Goal: Communication & Community: Answer question/provide support

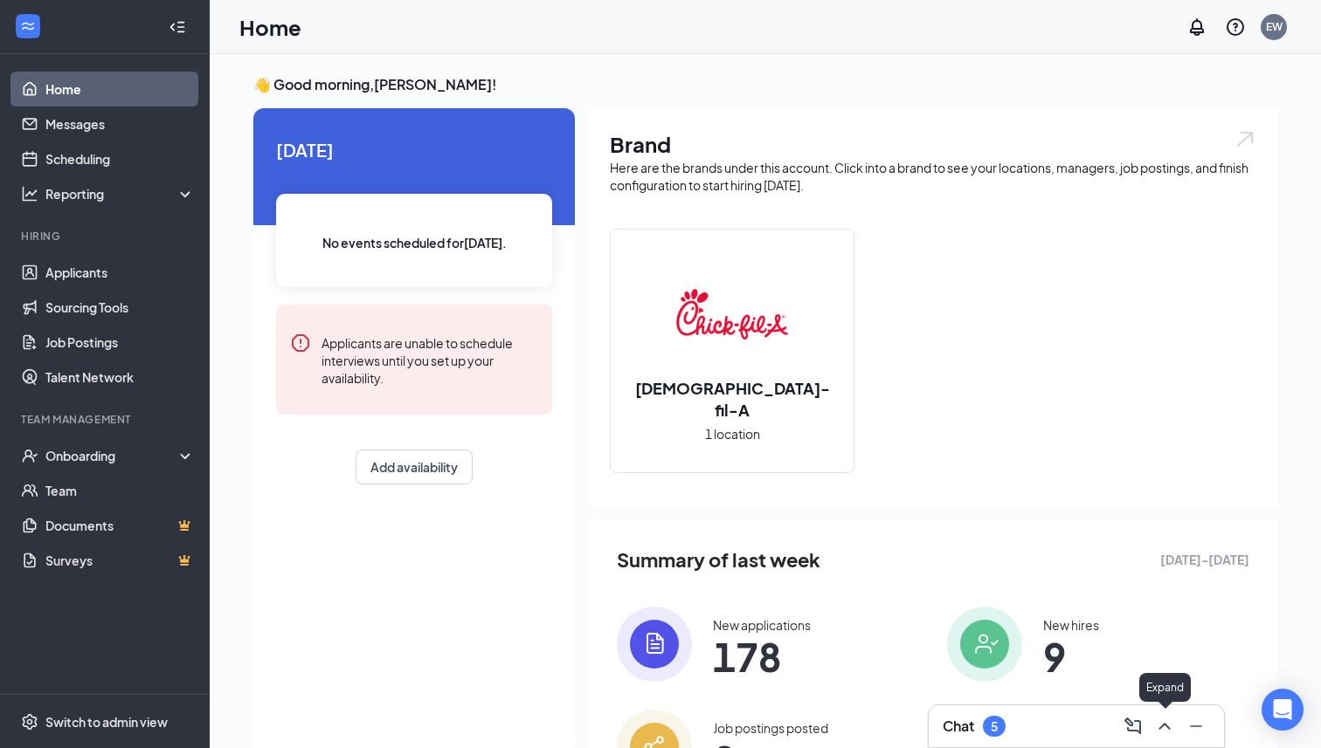
click at [1166, 732] on icon "ChevronUp" at bounding box center [1164, 726] width 21 height 21
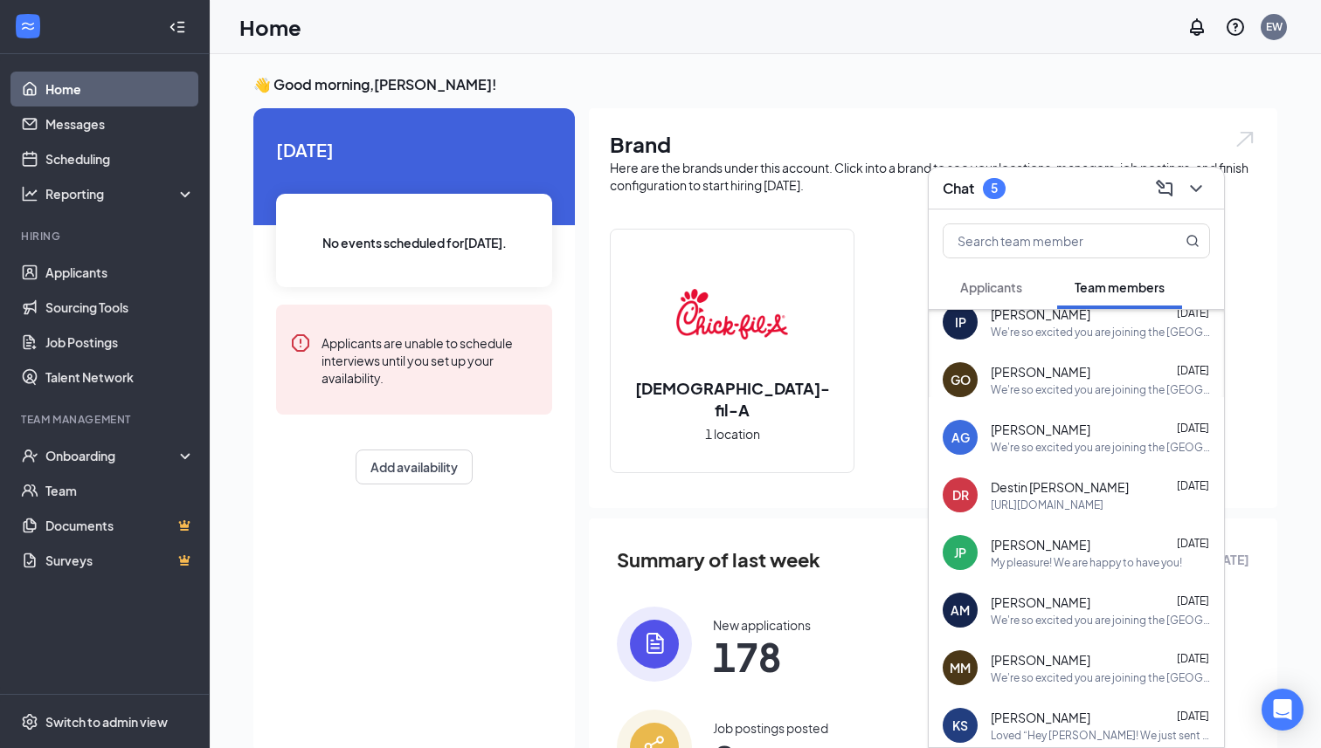
scroll to position [777, 0]
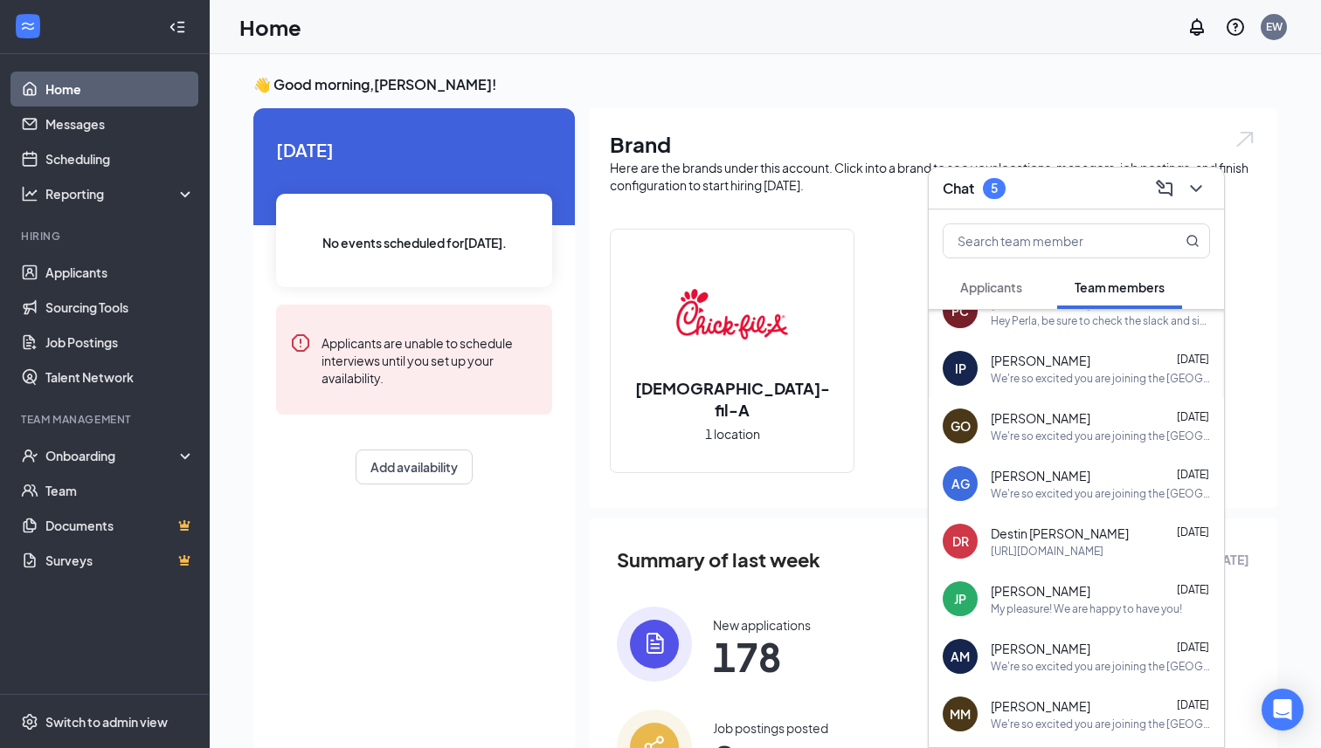
click at [1012, 295] on div "Applicants" at bounding box center [991, 287] width 62 height 17
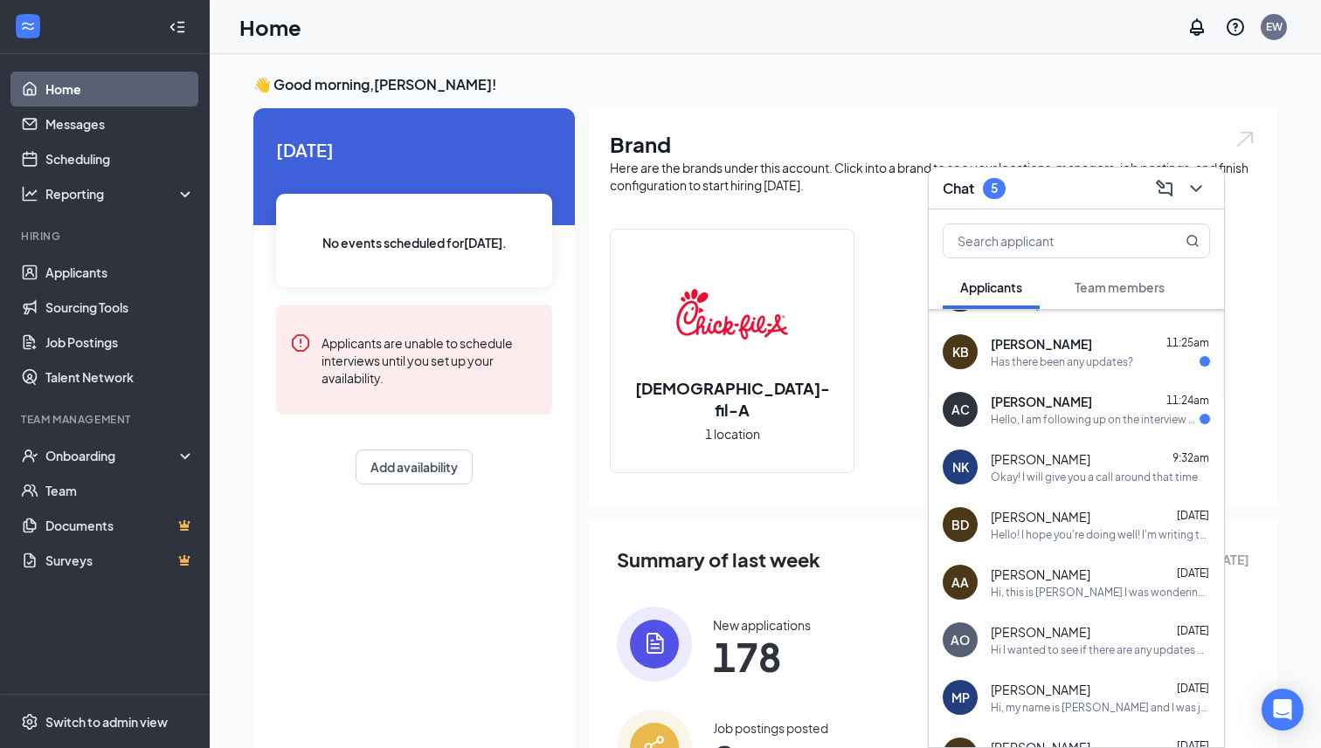
scroll to position [0, 0]
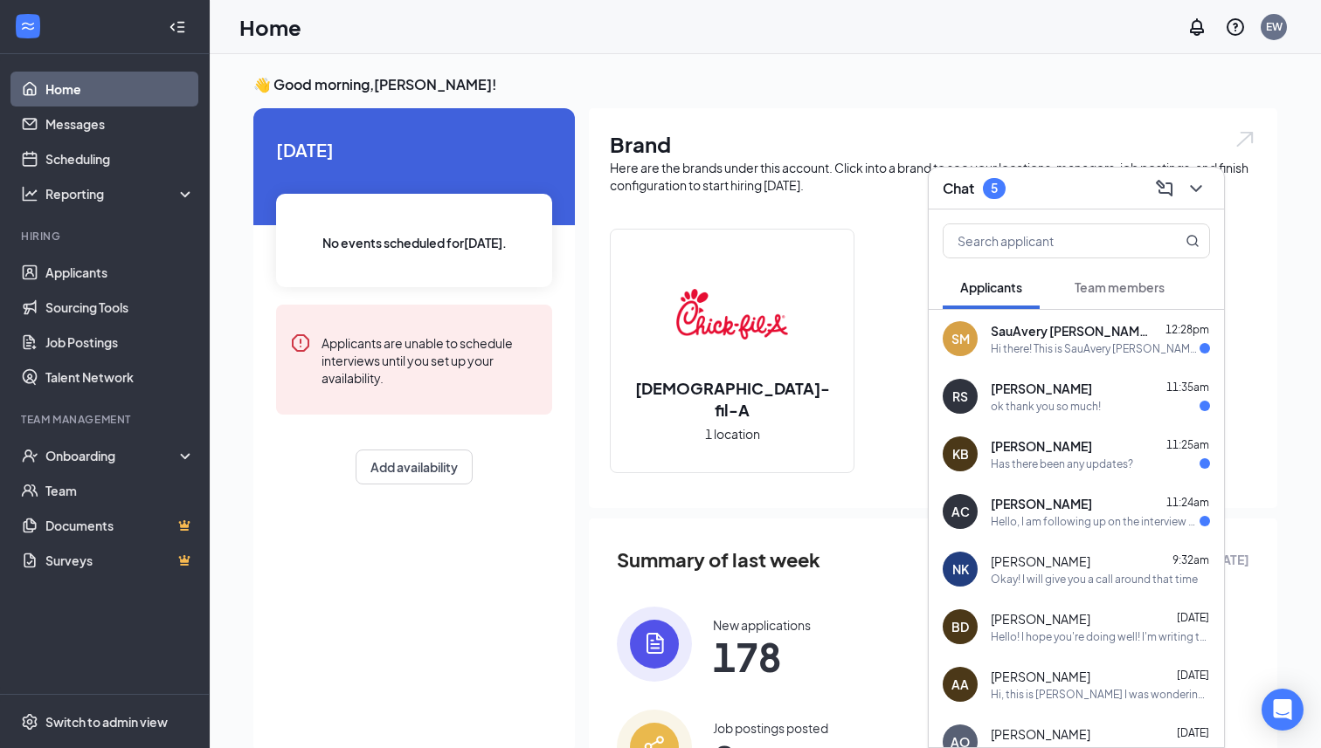
click at [1066, 403] on div "ok thank you so much!" at bounding box center [1045, 406] width 110 height 15
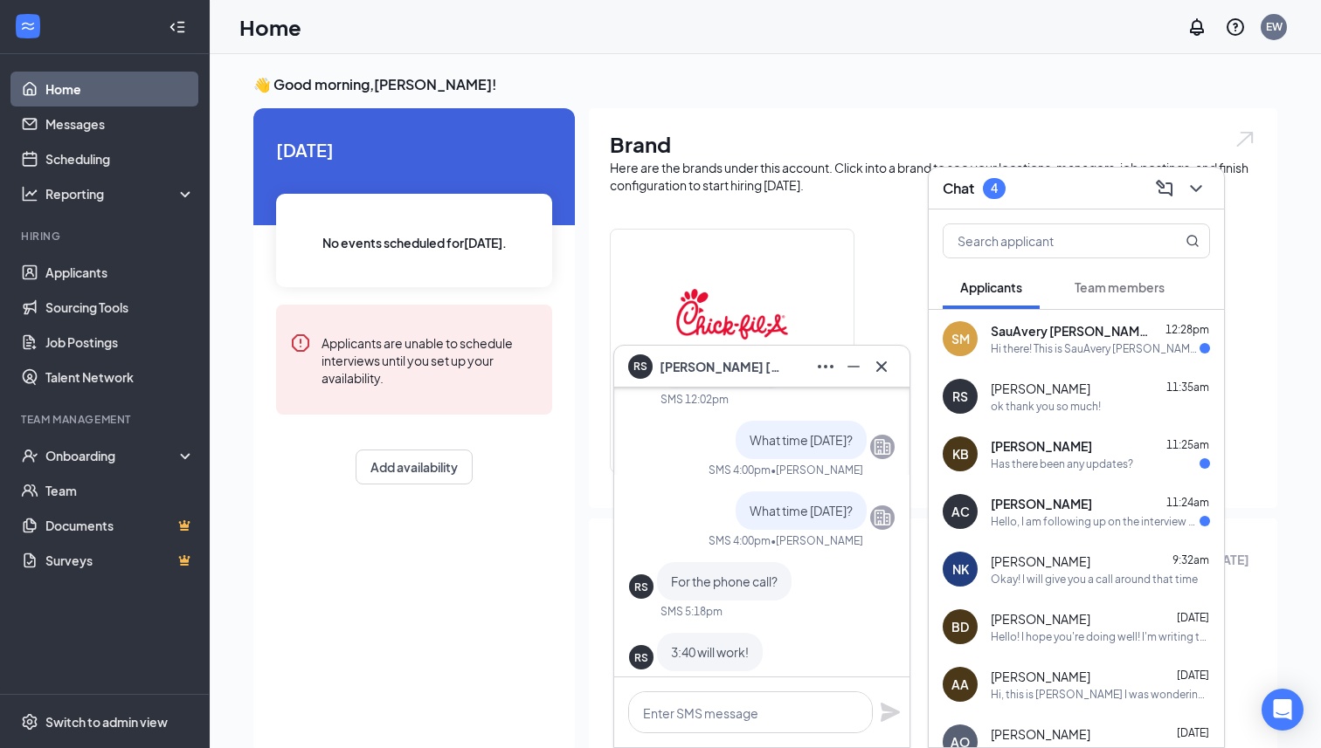
scroll to position [-275, 0]
click at [1075, 532] on div "AC [PERSON_NAME] 11:24am Hello, I am following up on the interview since I did …" at bounding box center [1075, 512] width 295 height 58
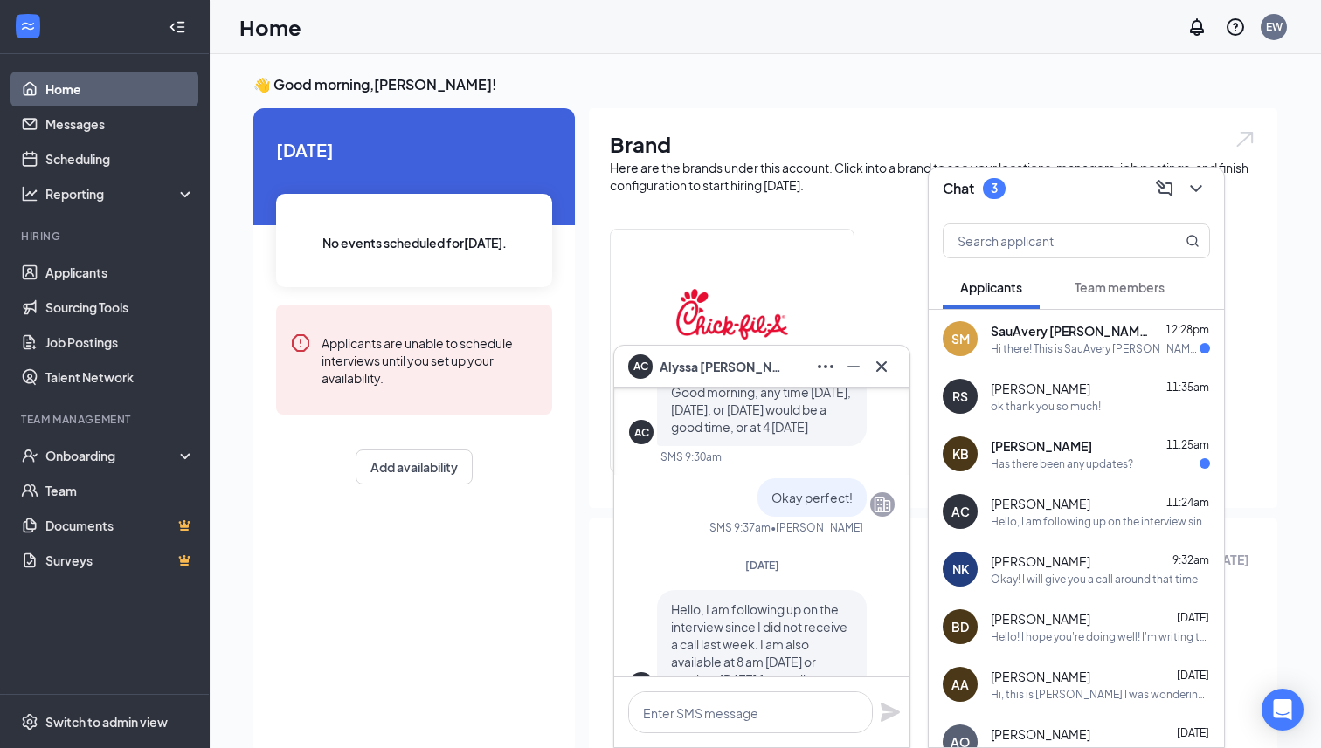
scroll to position [0, 0]
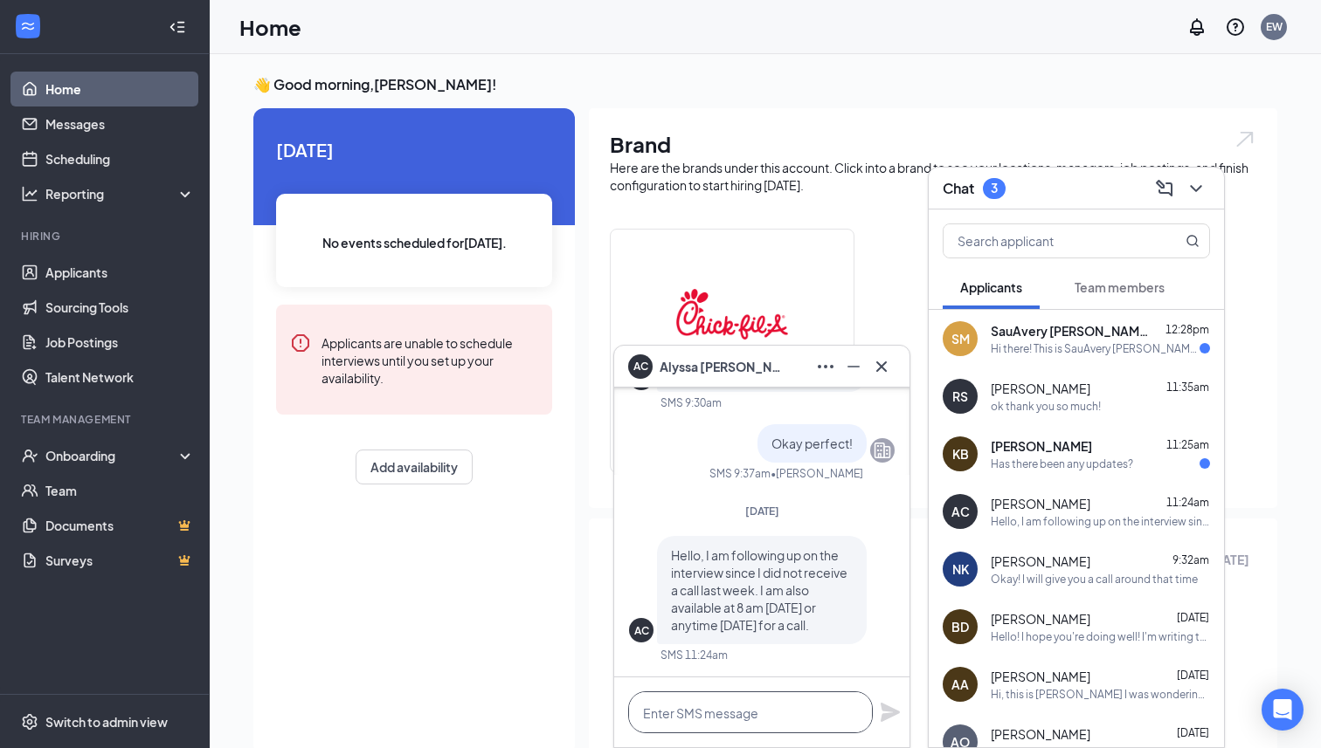
click at [770, 710] on textarea at bounding box center [750, 713] width 245 height 42
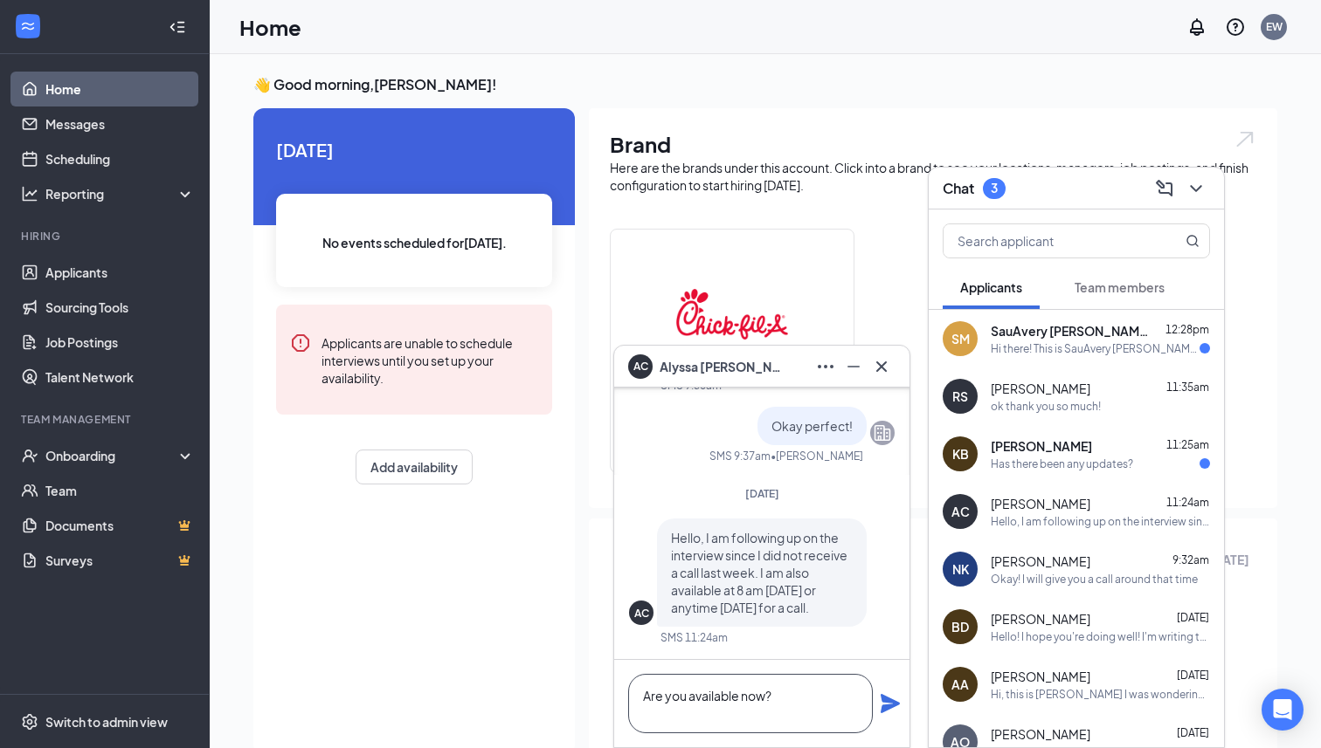
type textarea "Are you available now?"
click at [889, 707] on icon "Plane" at bounding box center [889, 703] width 19 height 19
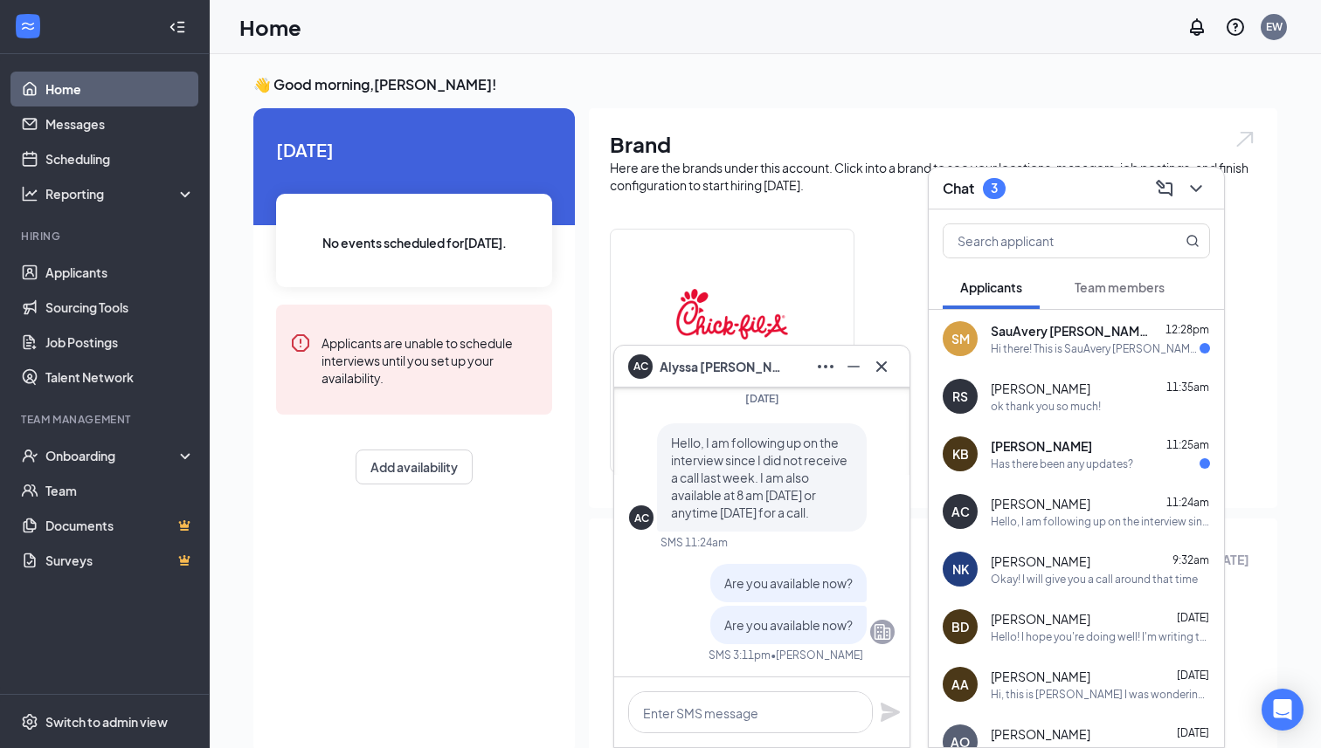
click at [1029, 350] on div "Hi there! This is SauAvery [PERSON_NAME]. I applied for a position at the new […" at bounding box center [1094, 348] width 209 height 15
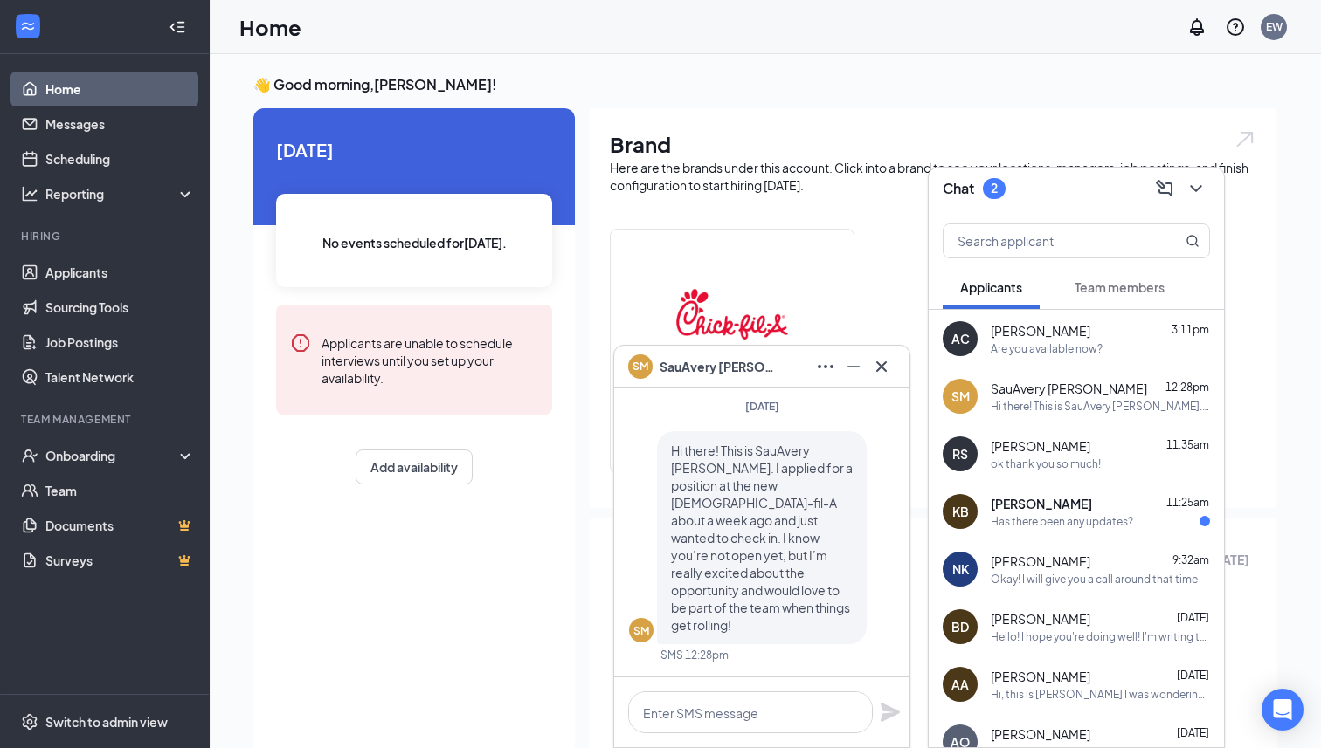
click at [1072, 507] on div "[PERSON_NAME] 11:25am" at bounding box center [1099, 503] width 219 height 17
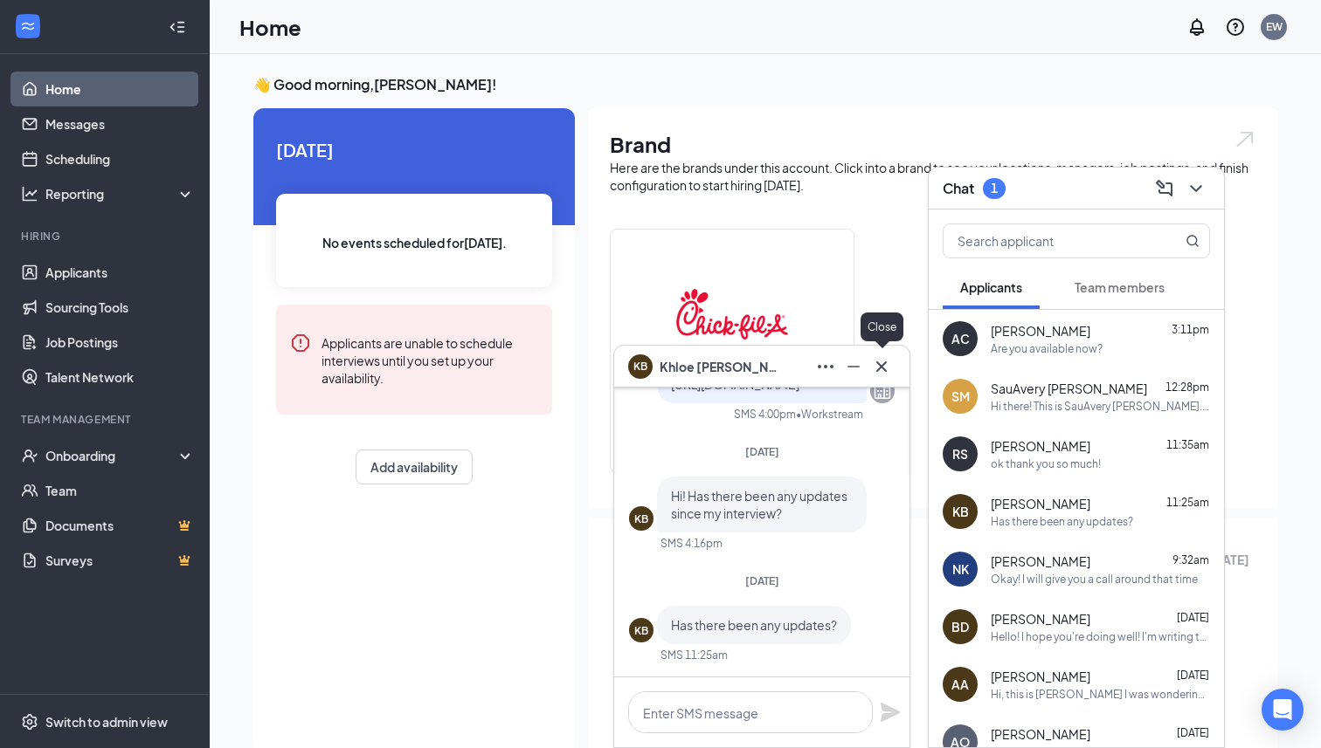
click at [876, 368] on icon "Cross" at bounding box center [881, 366] width 21 height 21
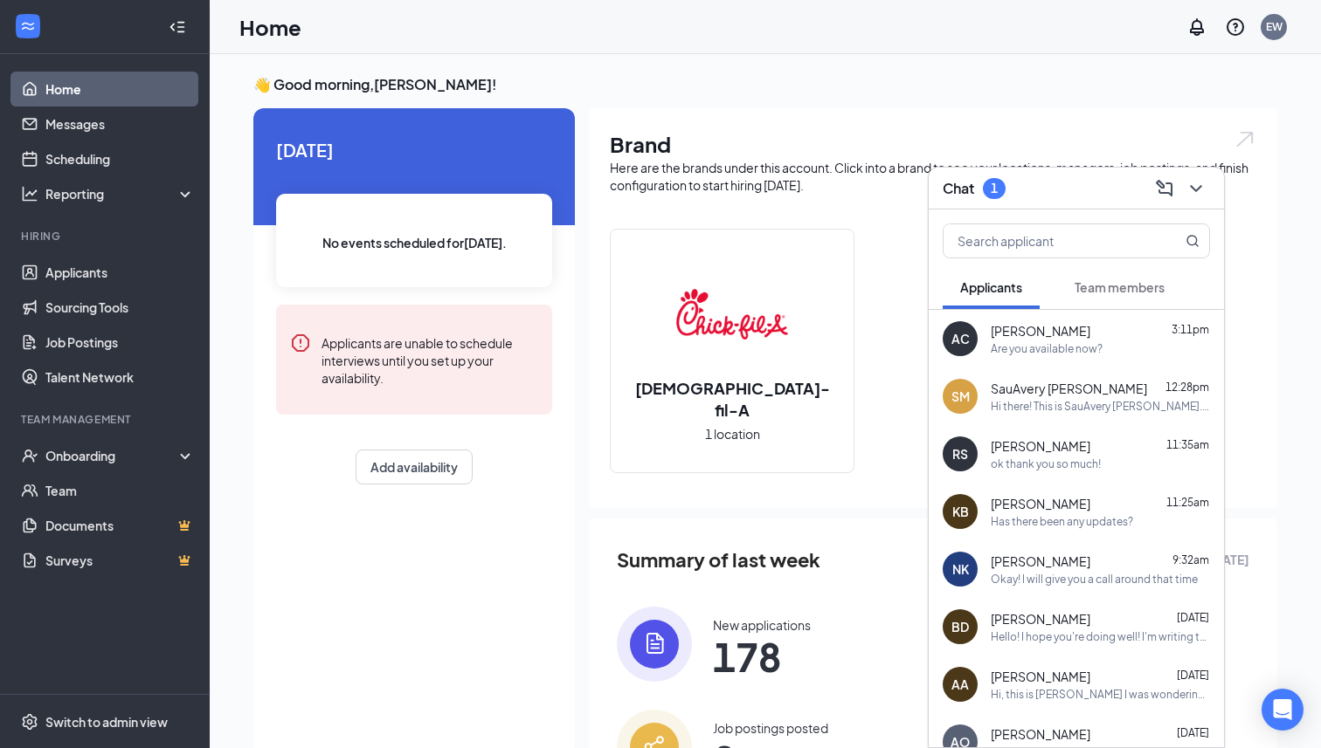
click at [1093, 274] on button "Team members" at bounding box center [1119, 288] width 125 height 44
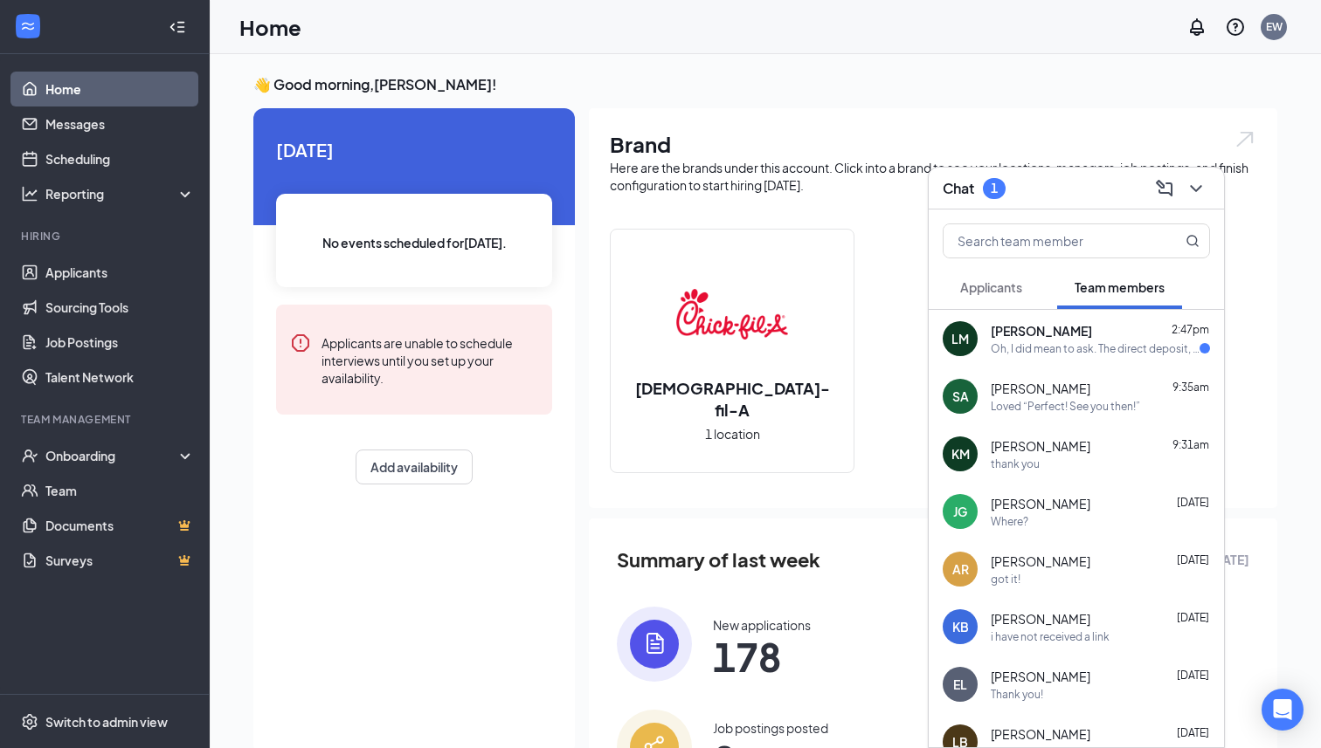
click at [1061, 321] on div "[PERSON_NAME] 2:47pm Oh, I did mean to ask. The direct deposit, when do we need…" at bounding box center [1075, 339] width 295 height 58
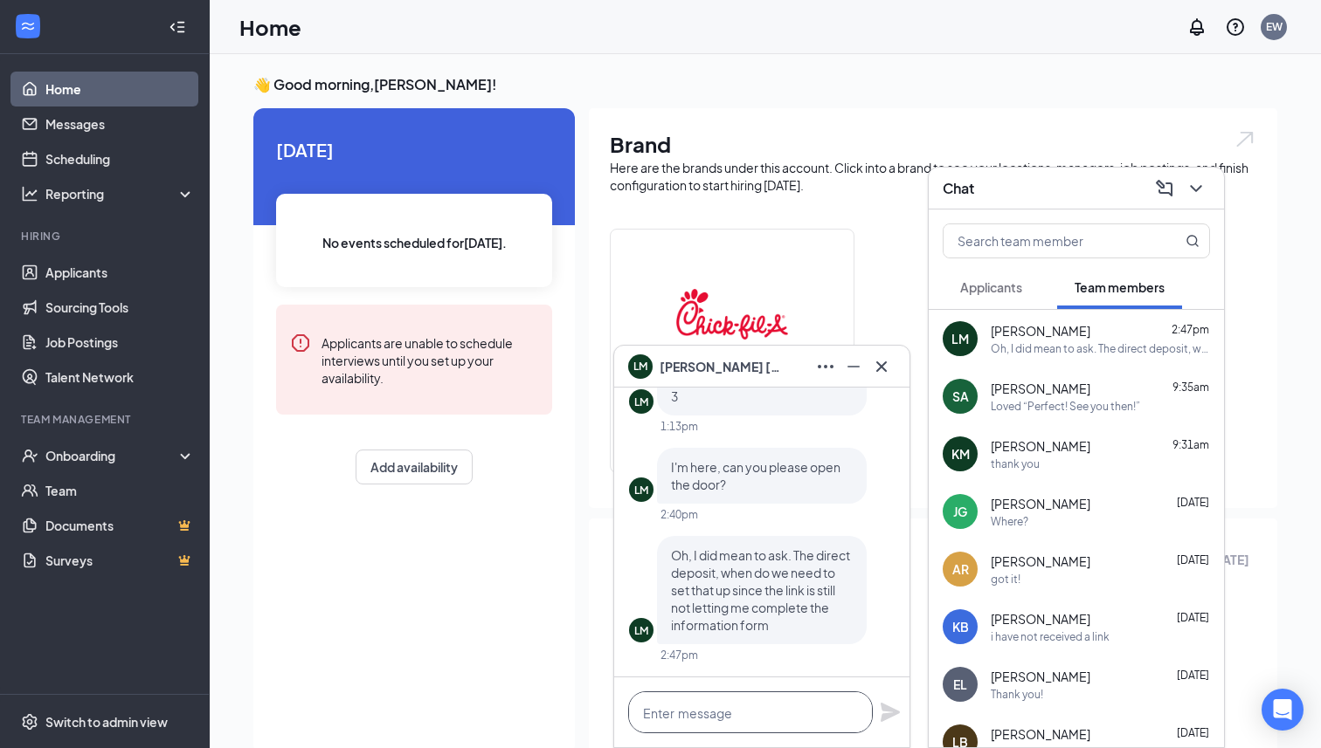
click at [743, 719] on textarea at bounding box center [750, 713] width 245 height 42
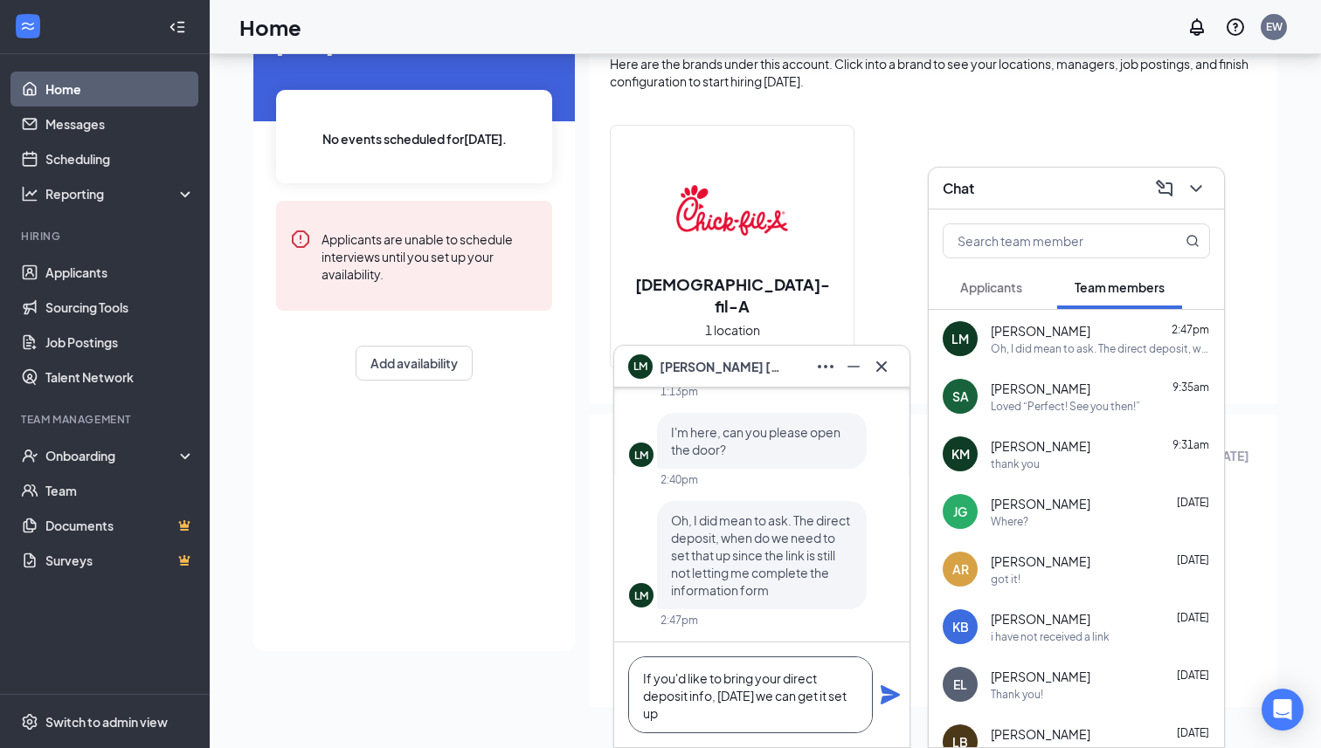
type textarea "If you'd like to bring your direct deposit info, [DATE] we can get it set up"
click at [890, 693] on icon "Plane" at bounding box center [889, 695] width 19 height 19
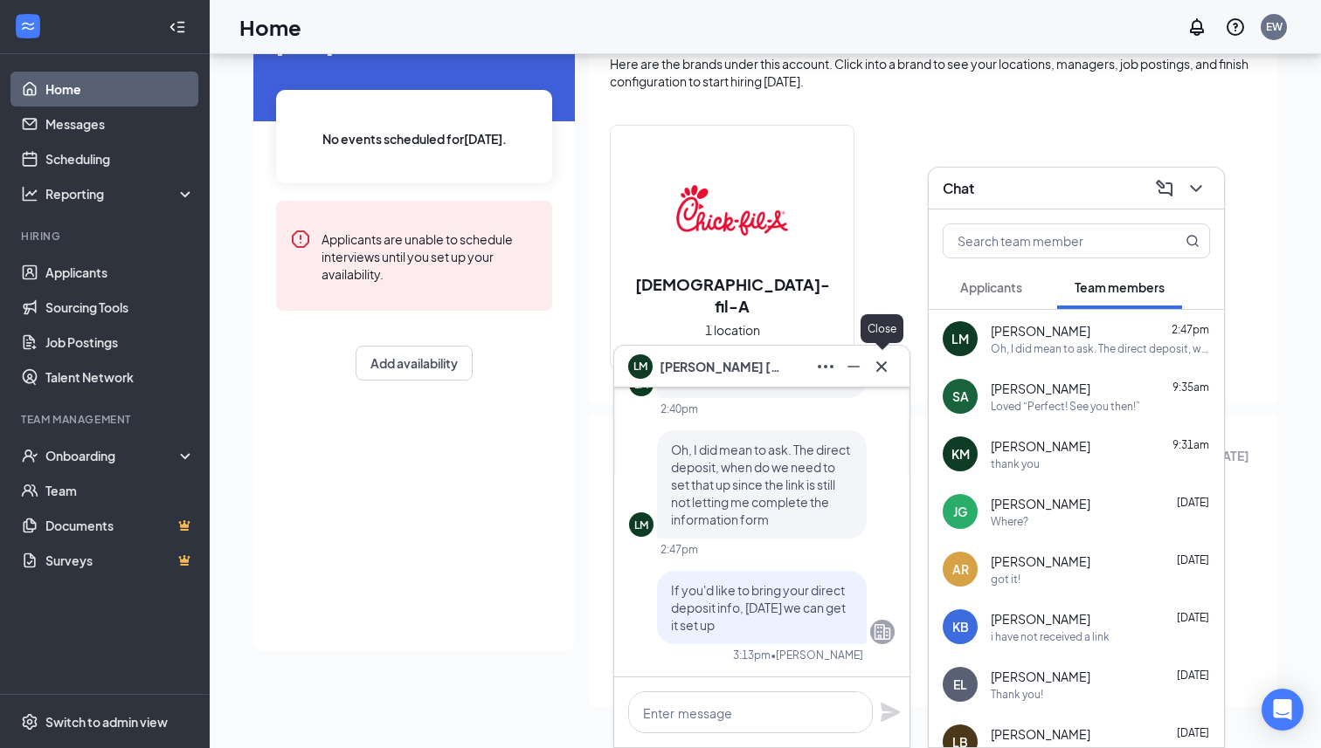
click at [880, 369] on icon "Cross" at bounding box center [881, 366] width 21 height 21
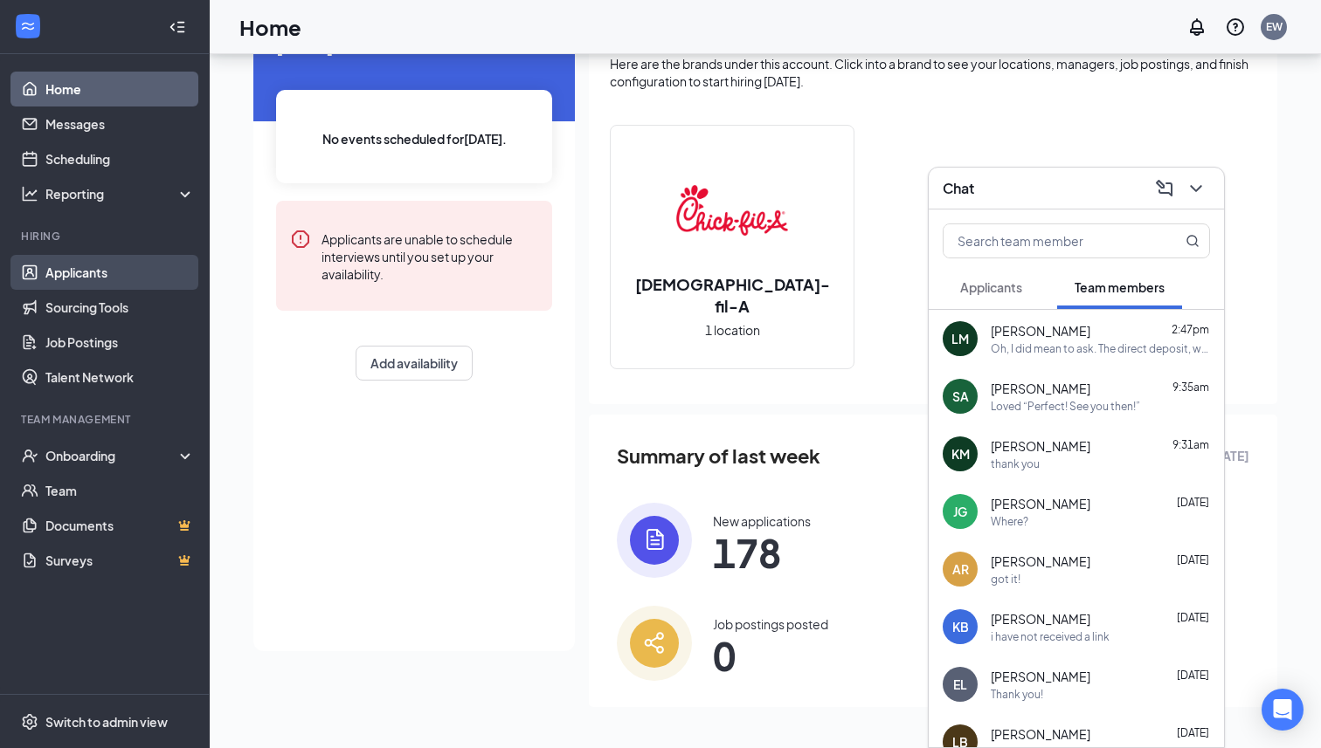
click at [144, 265] on link "Applicants" at bounding box center [119, 272] width 149 height 35
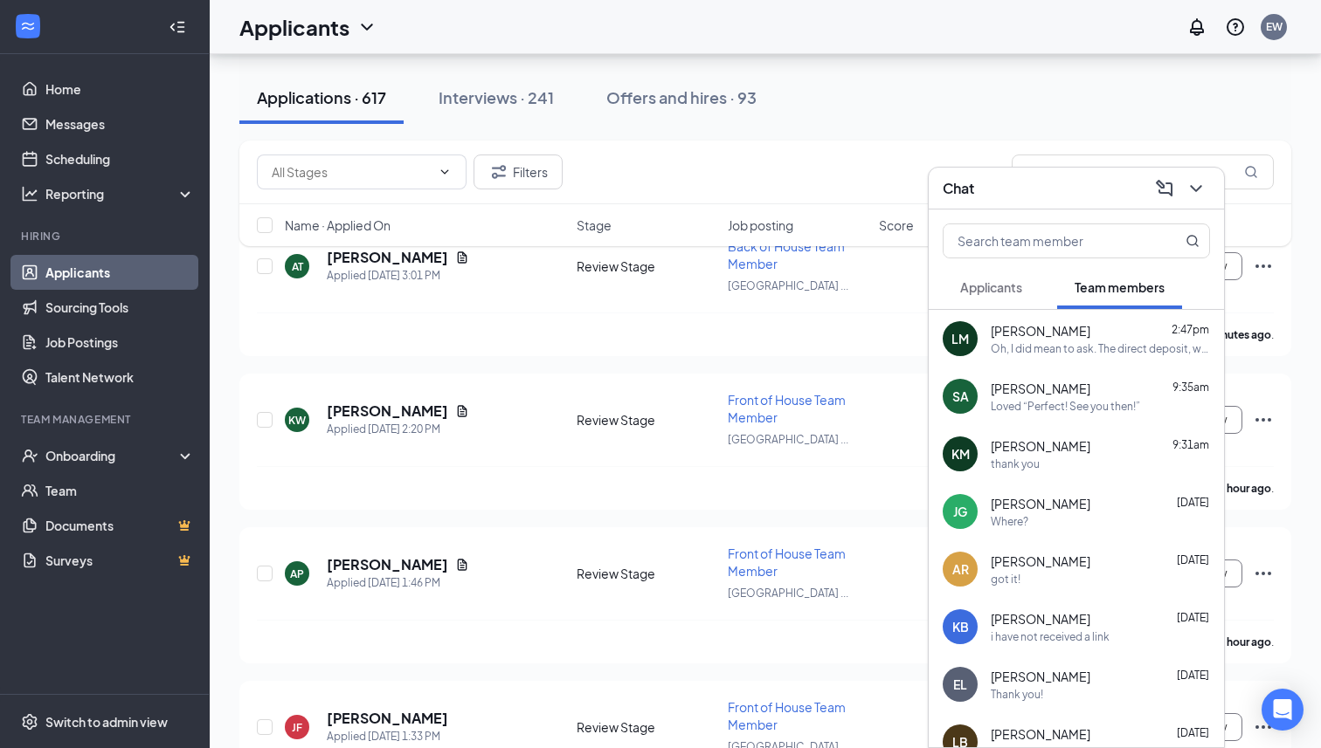
scroll to position [203, 0]
click at [1205, 190] on icon "ChevronDown" at bounding box center [1195, 188] width 21 height 21
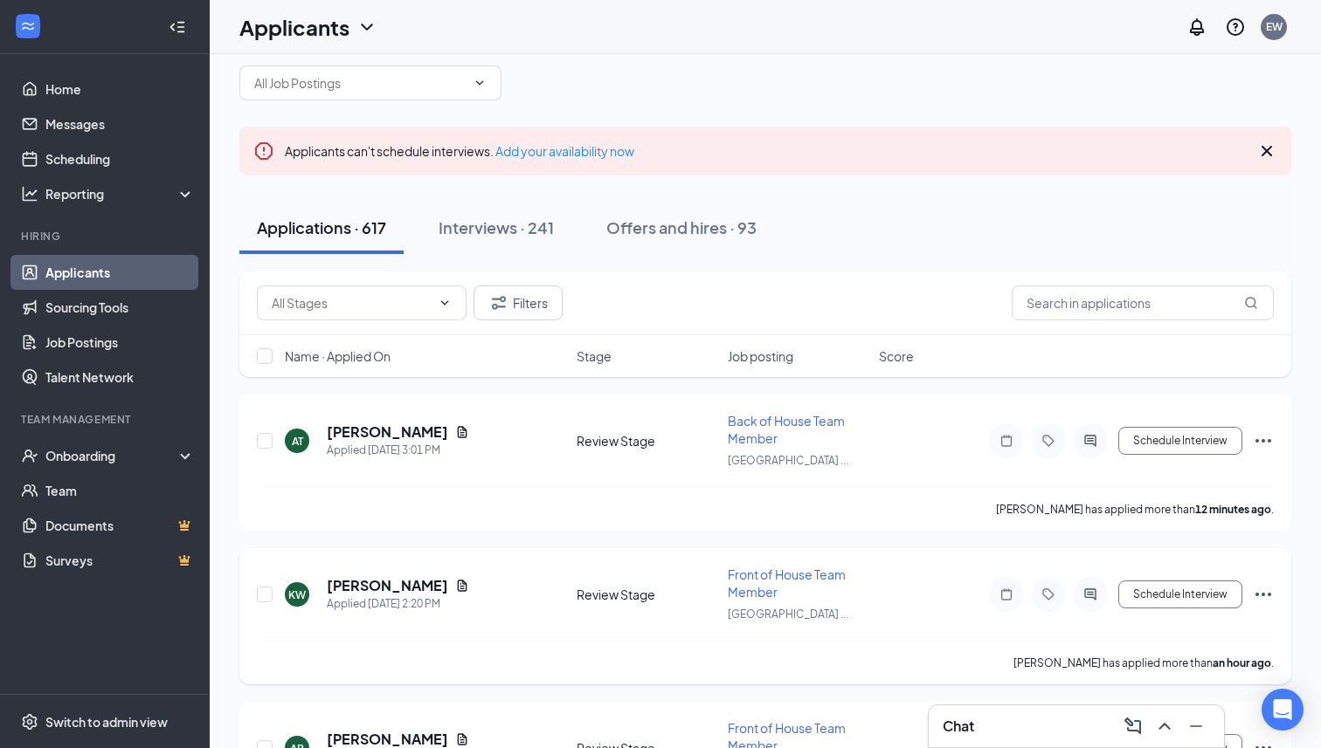
scroll to position [11, 0]
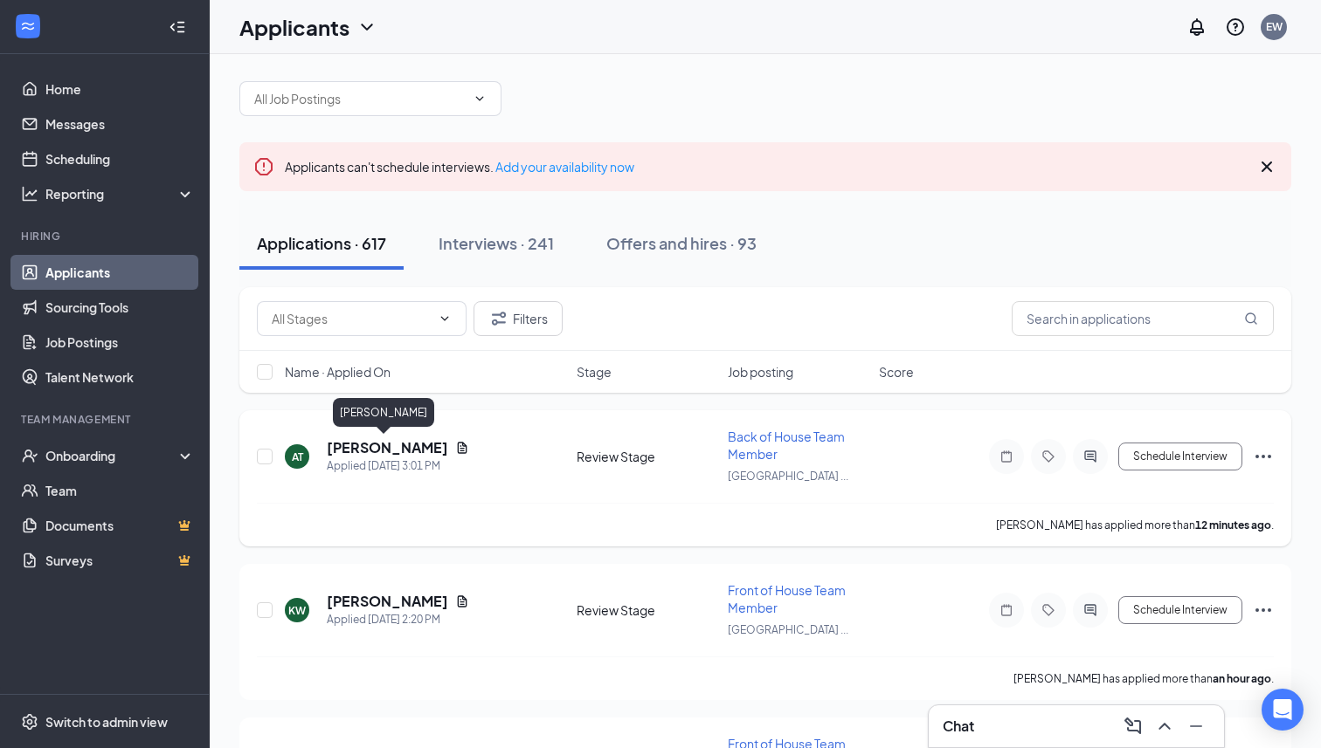
click at [397, 445] on h5 "[PERSON_NAME]" at bounding box center [387, 447] width 121 height 19
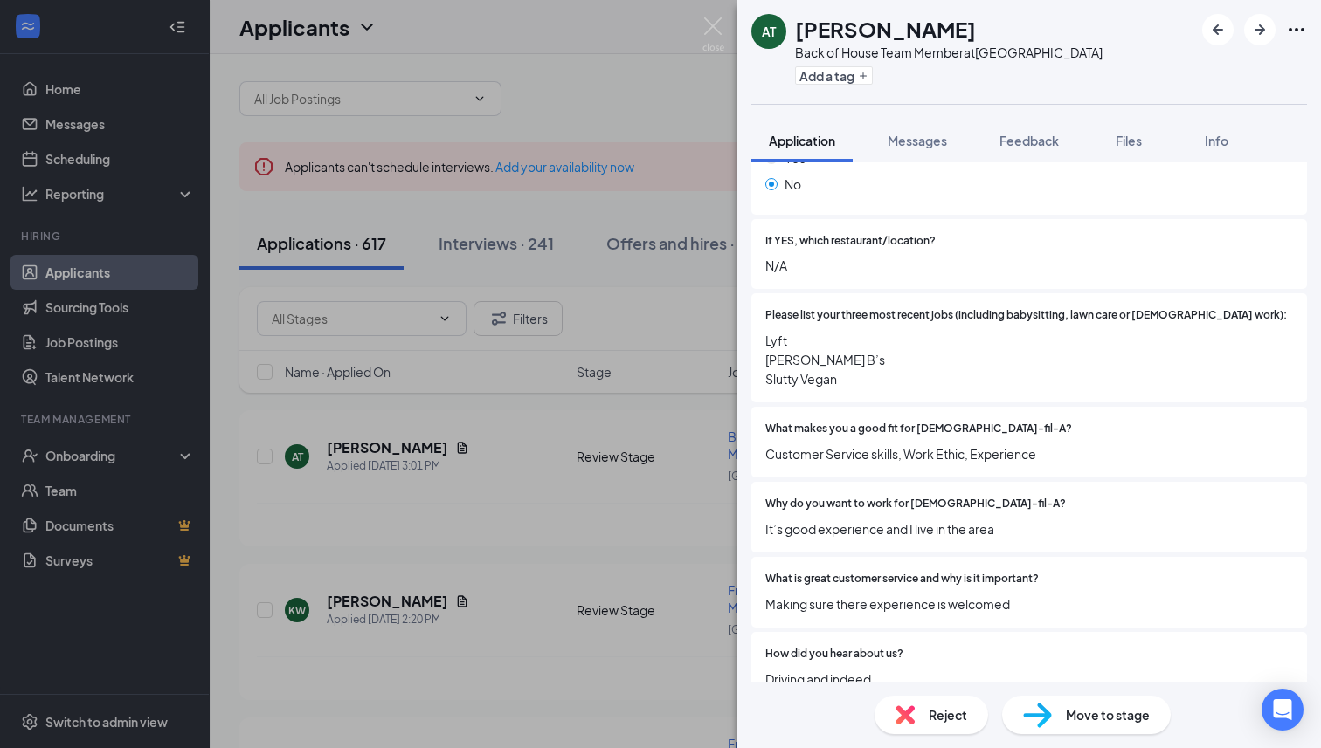
scroll to position [557, 0]
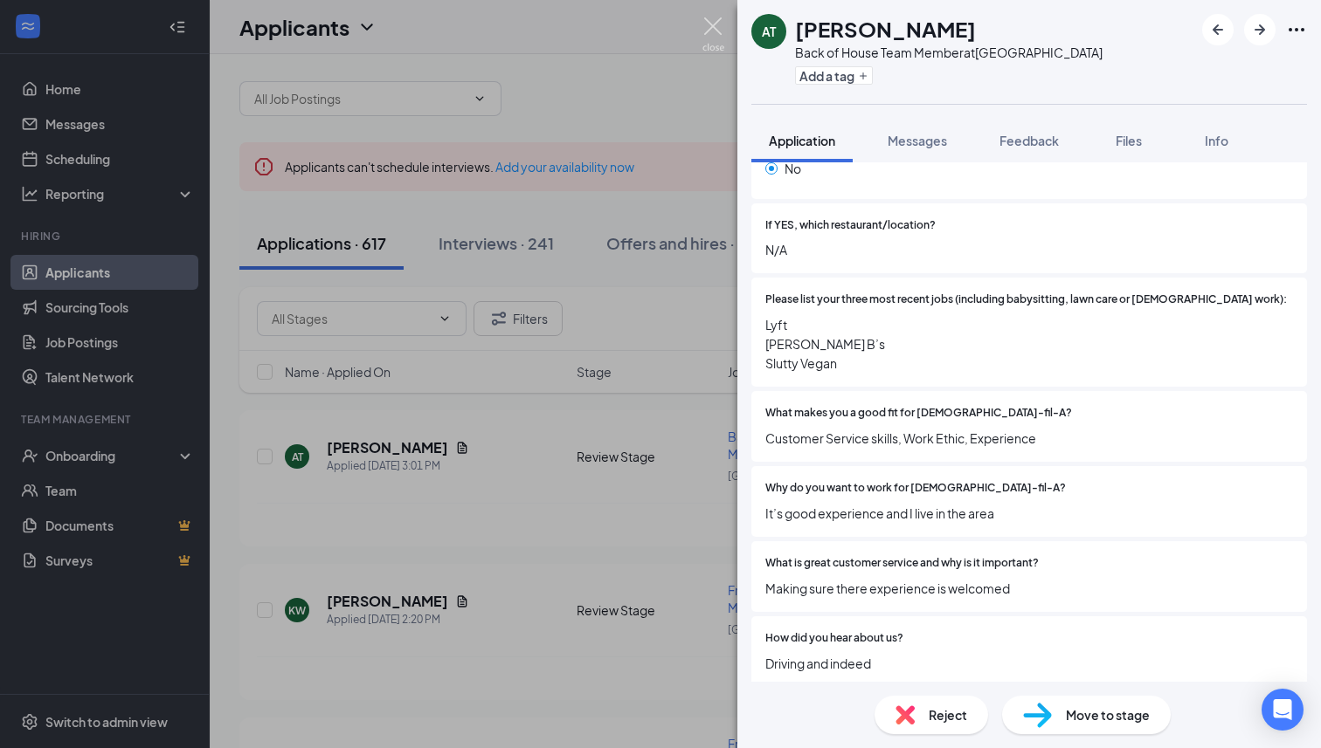
click at [703, 24] on img at bounding box center [713, 34] width 22 height 34
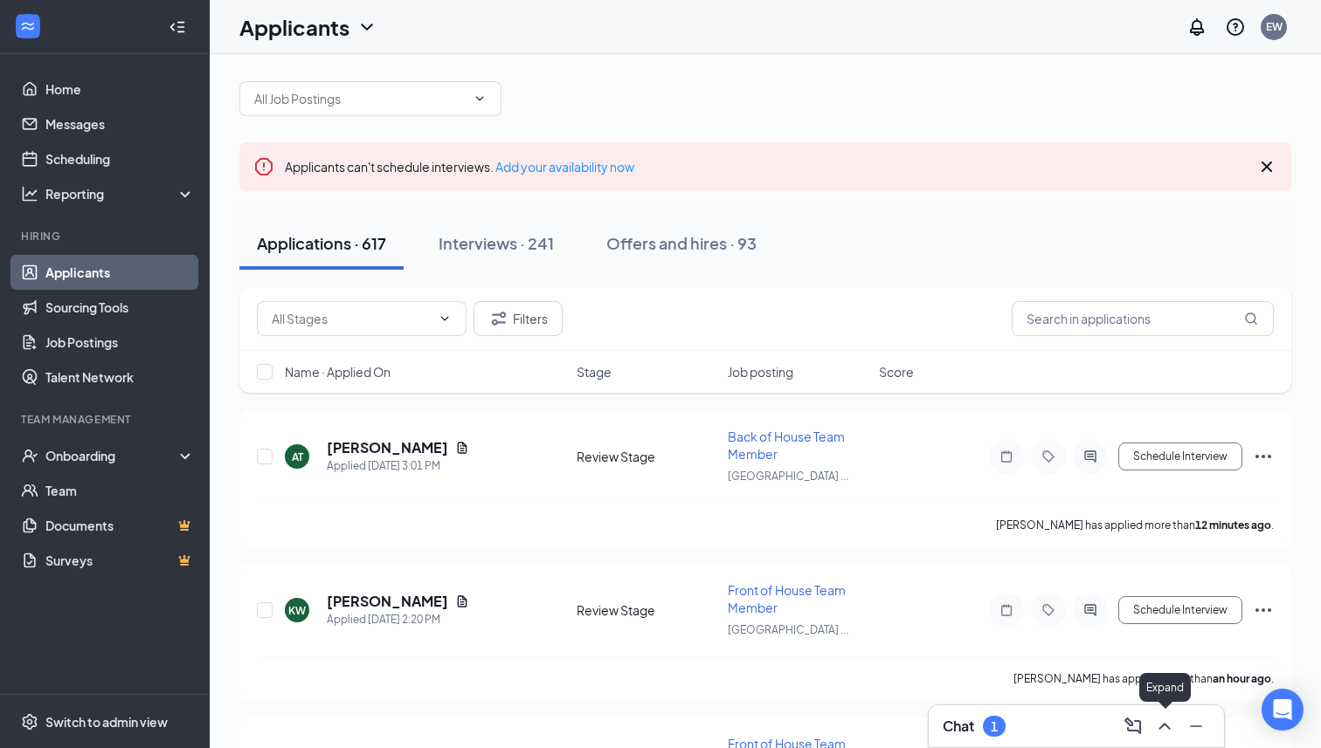
click at [1158, 734] on icon "ChevronUp" at bounding box center [1164, 726] width 21 height 21
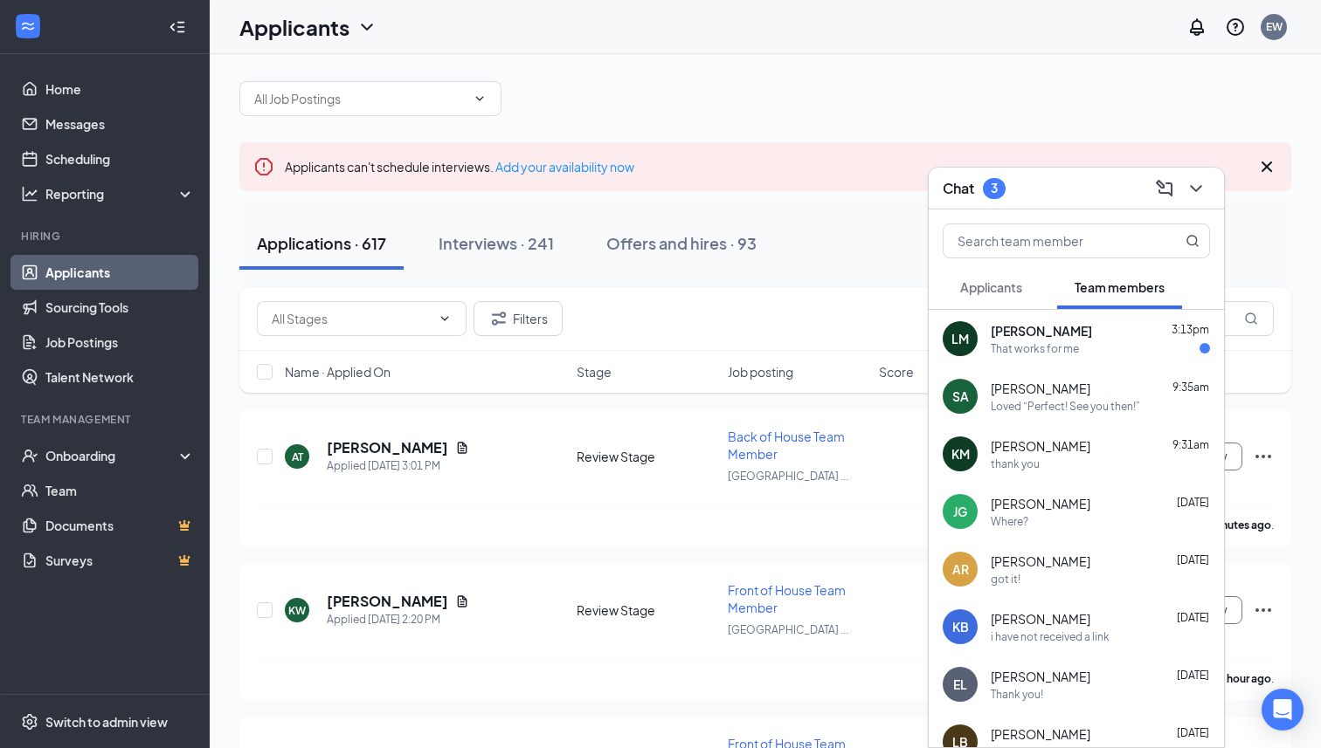
click at [1051, 353] on div "That works for me" at bounding box center [1034, 348] width 88 height 15
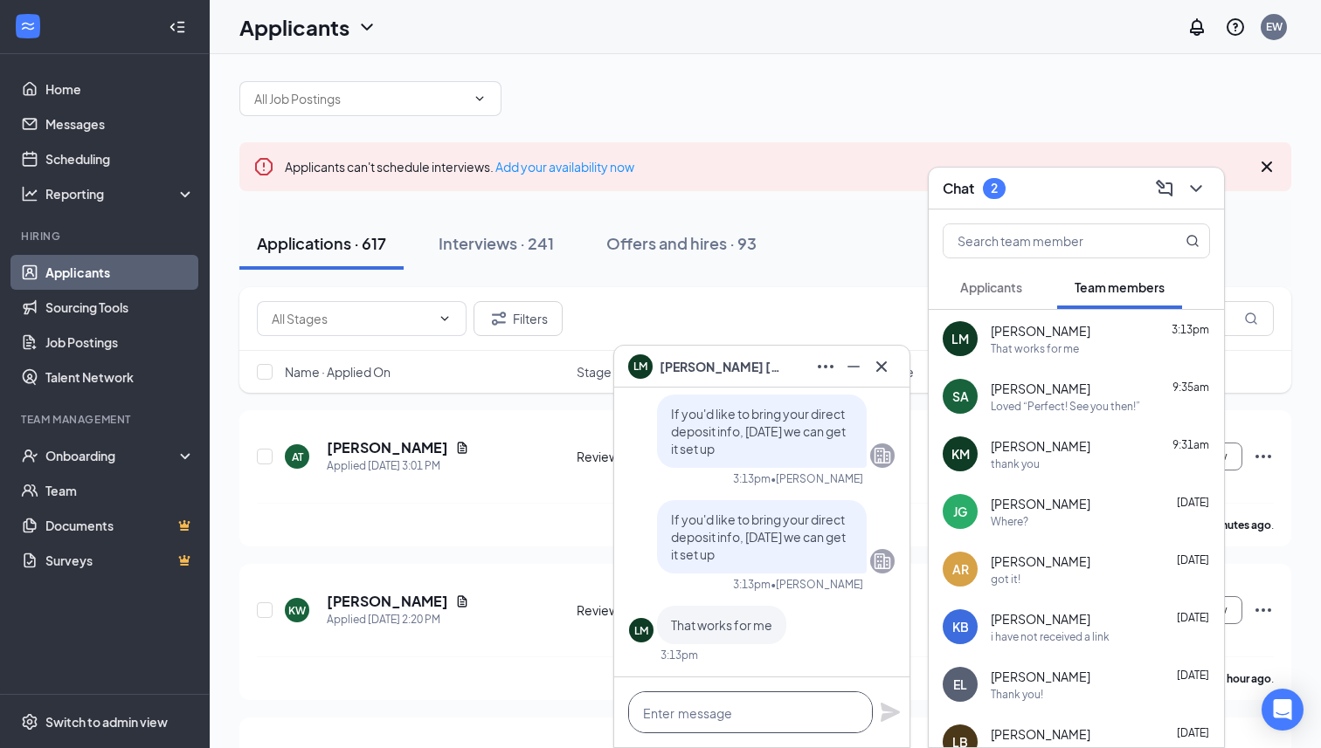
click at [758, 700] on textarea at bounding box center [750, 713] width 245 height 42
click at [1004, 294] on span "Applicants" at bounding box center [991, 287] width 62 height 16
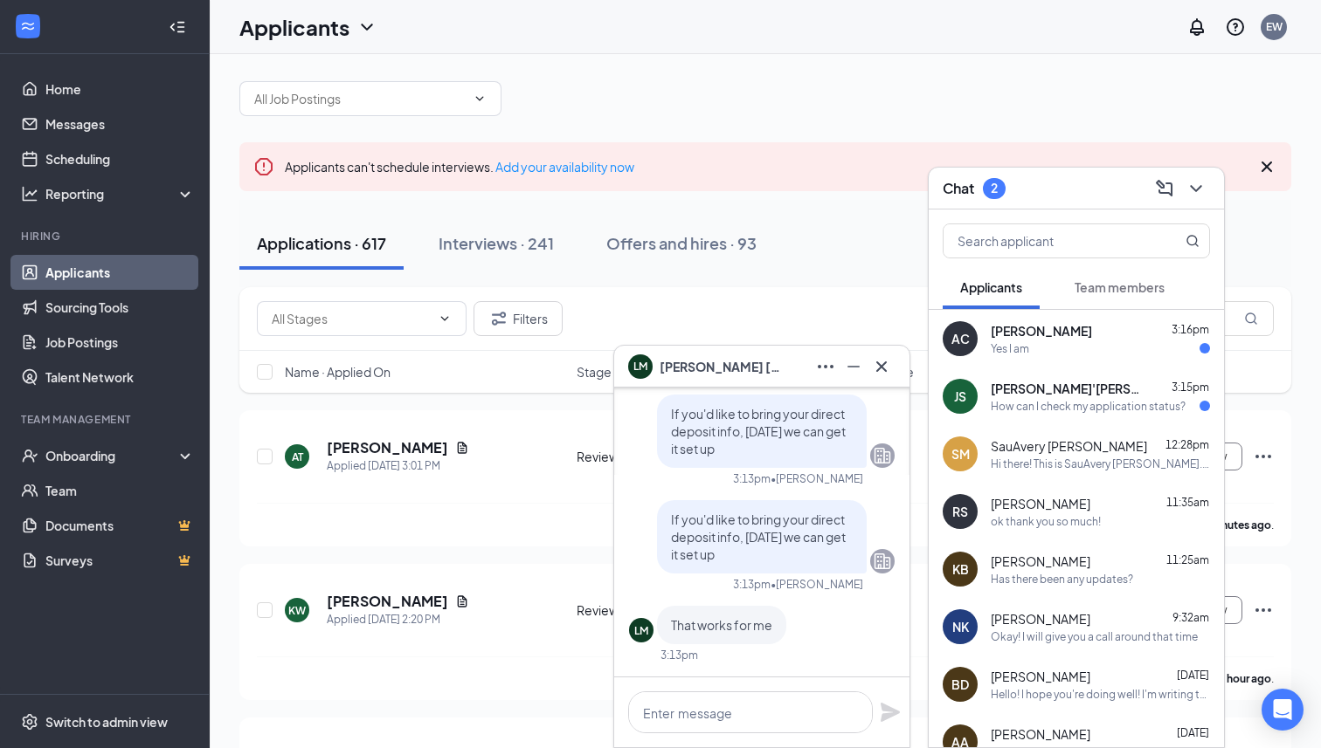
click at [1024, 351] on div "Yes I am" at bounding box center [1009, 348] width 38 height 15
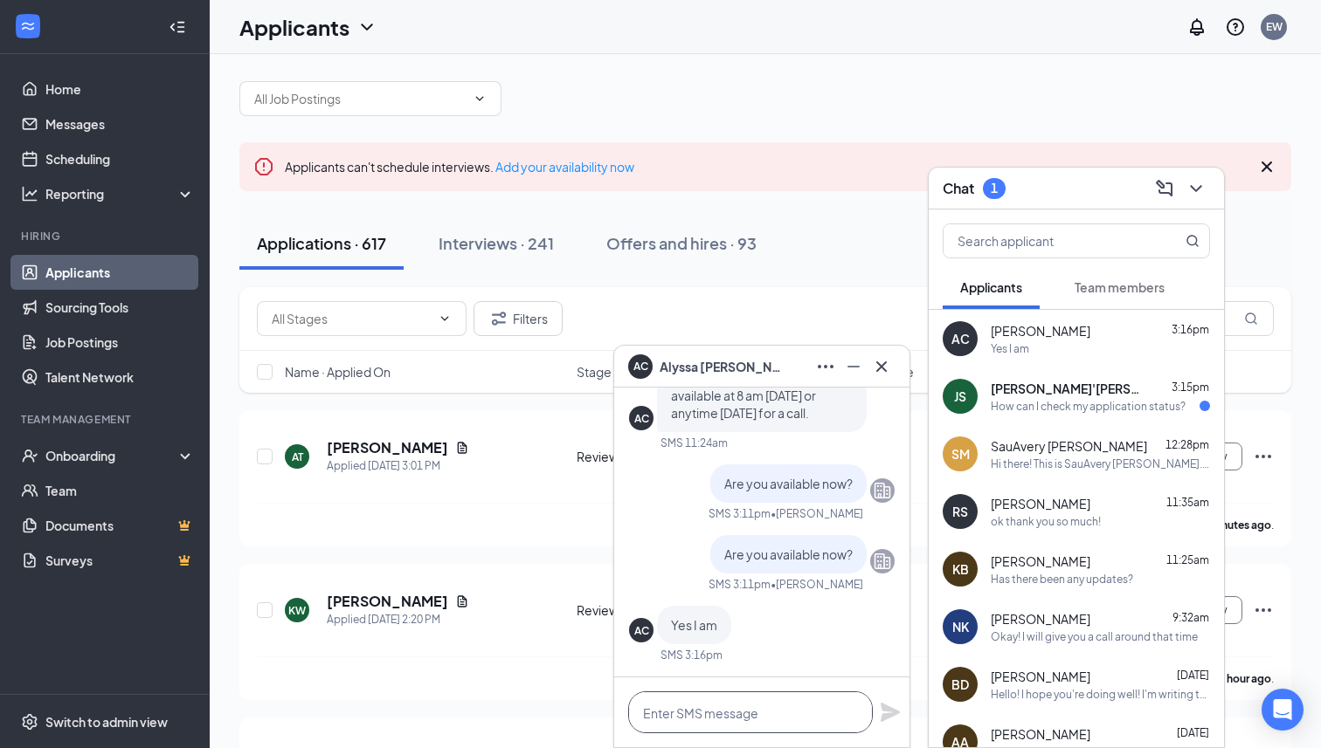
click at [797, 699] on textarea at bounding box center [750, 713] width 245 height 42
click at [1195, 190] on icon "ChevronDown" at bounding box center [1195, 188] width 11 height 7
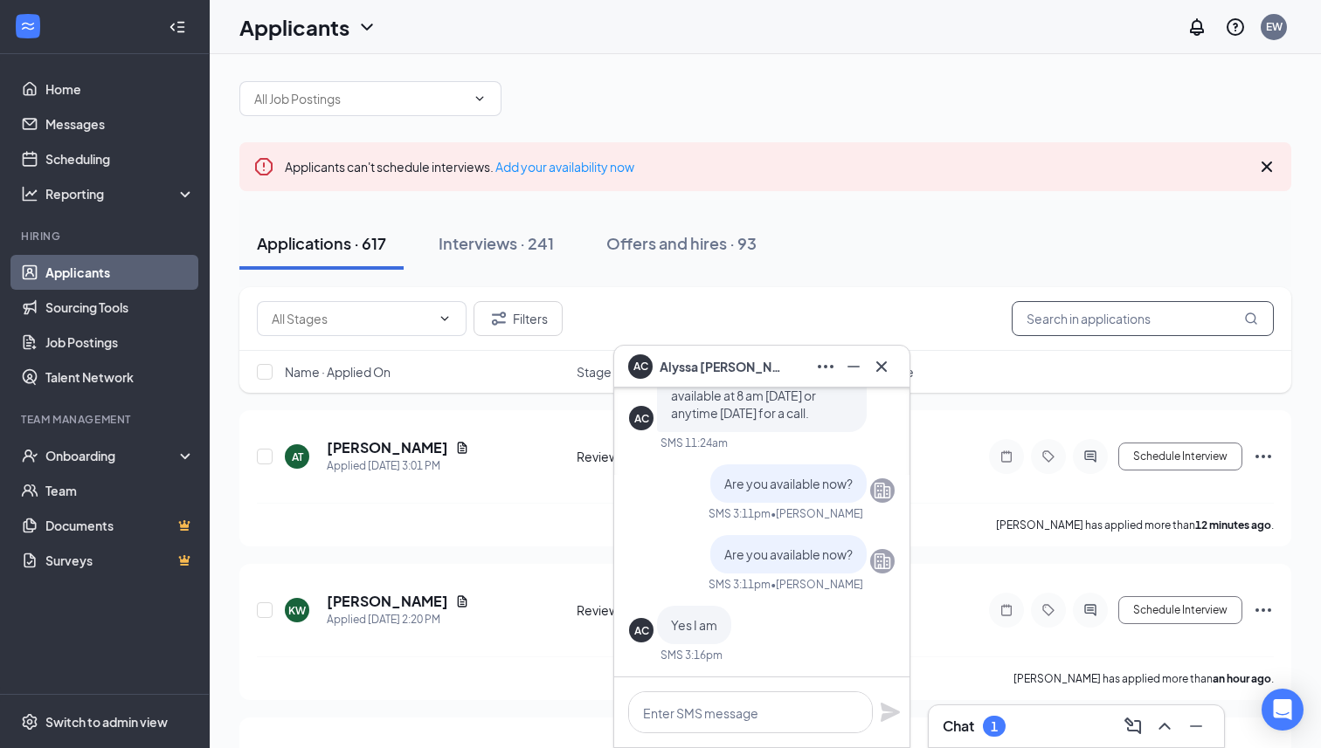
click at [1064, 314] on input "text" at bounding box center [1142, 318] width 262 height 35
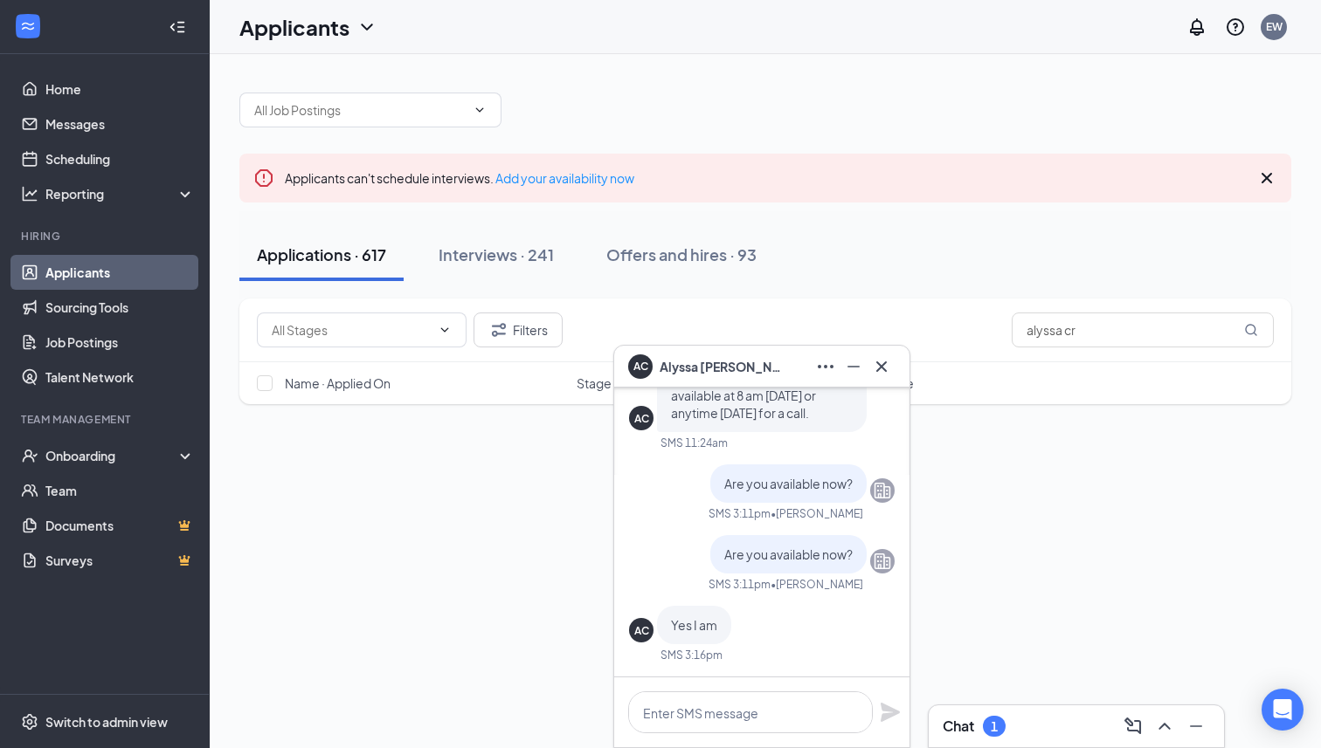
click at [900, 371] on div "AC [PERSON_NAME]" at bounding box center [761, 367] width 295 height 42
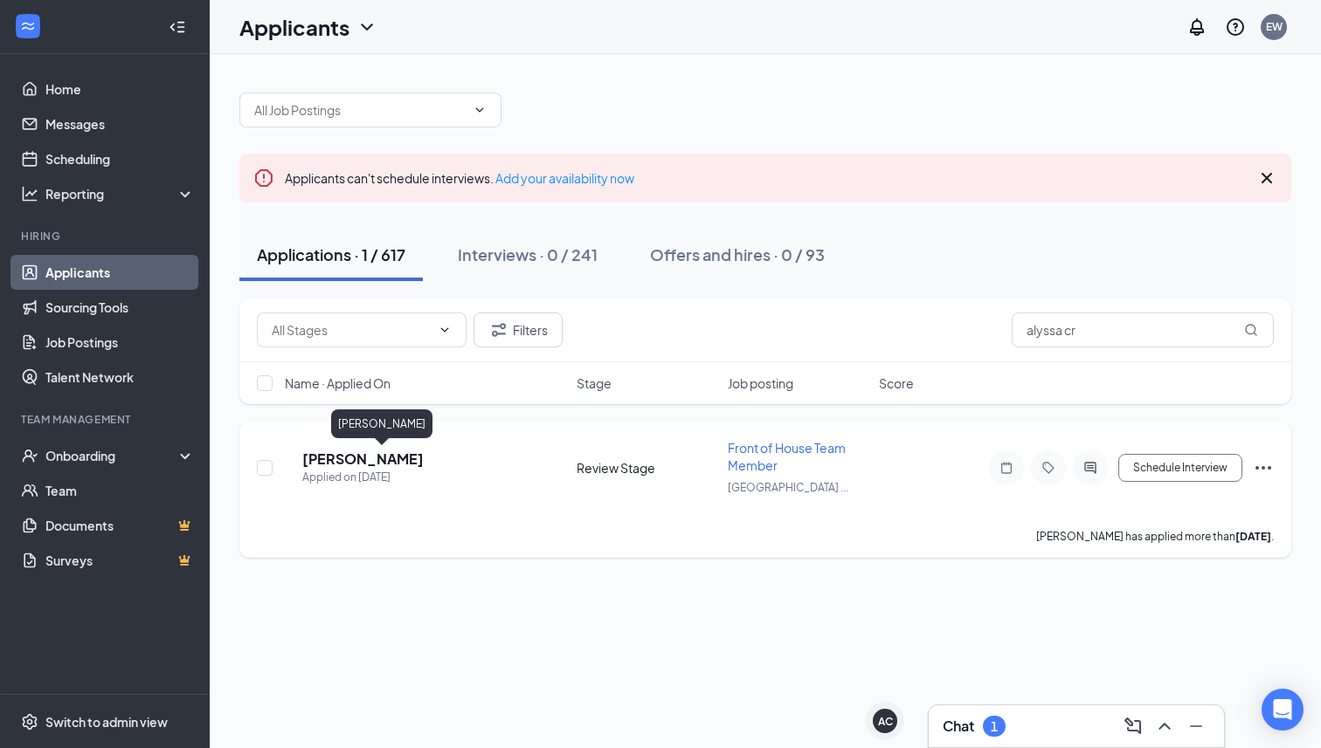
click at [401, 464] on h5 "[PERSON_NAME]" at bounding box center [362, 459] width 121 height 19
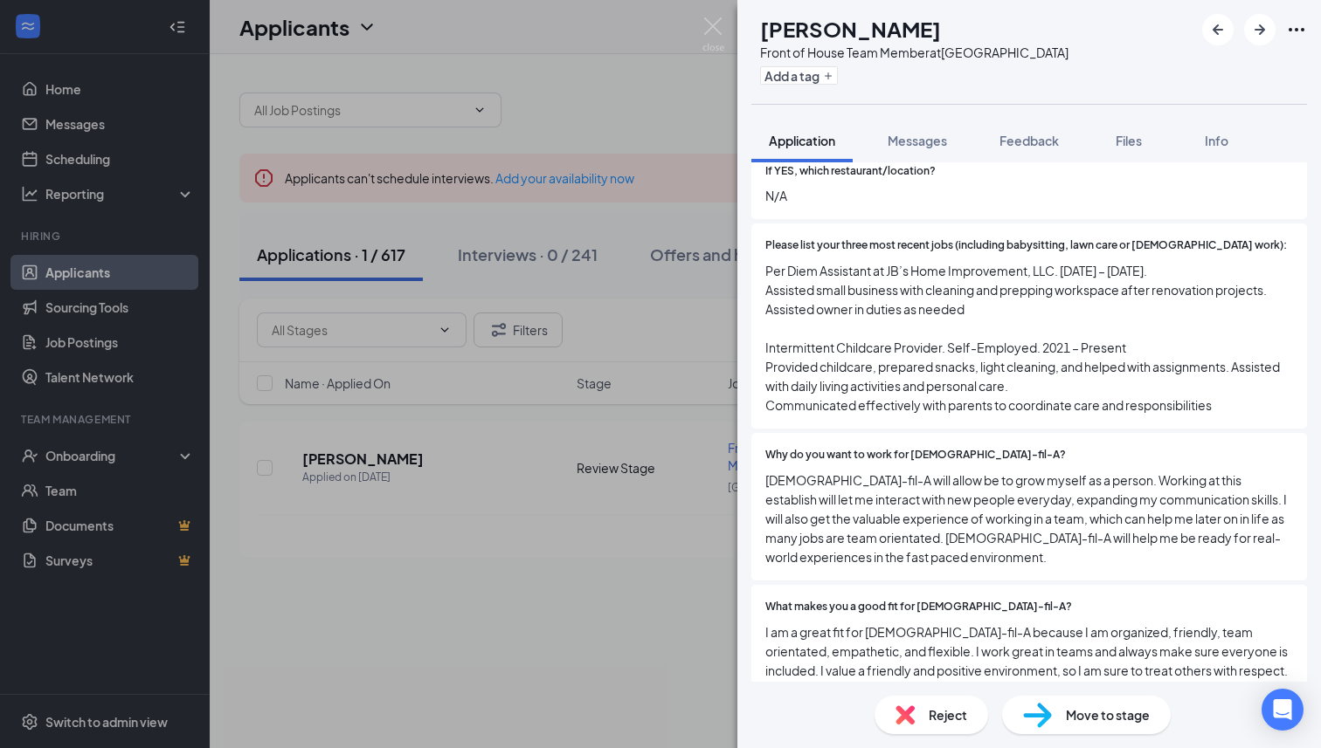
scroll to position [617, 0]
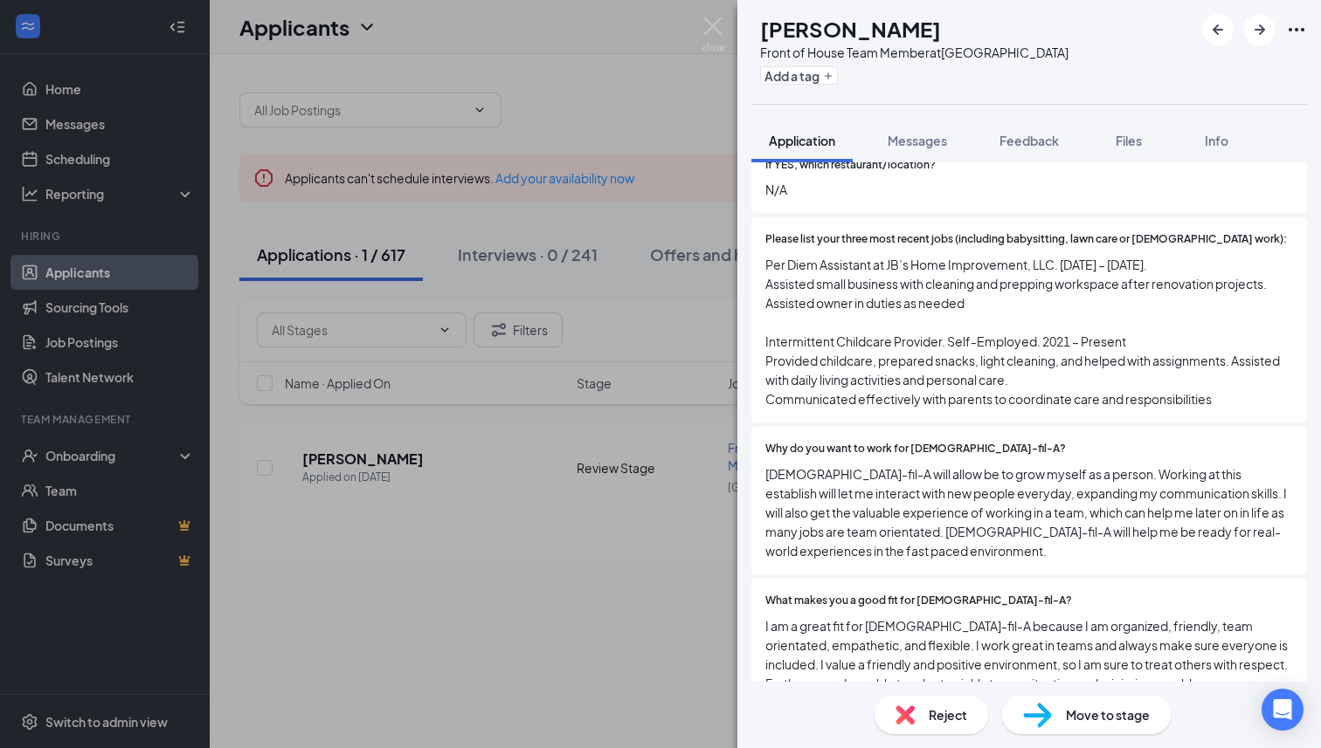
click at [702, 5] on div "AC [PERSON_NAME] Front of House Team Member at [GEOGRAPHIC_DATA] DTO Add a tag …" at bounding box center [660, 374] width 1321 height 748
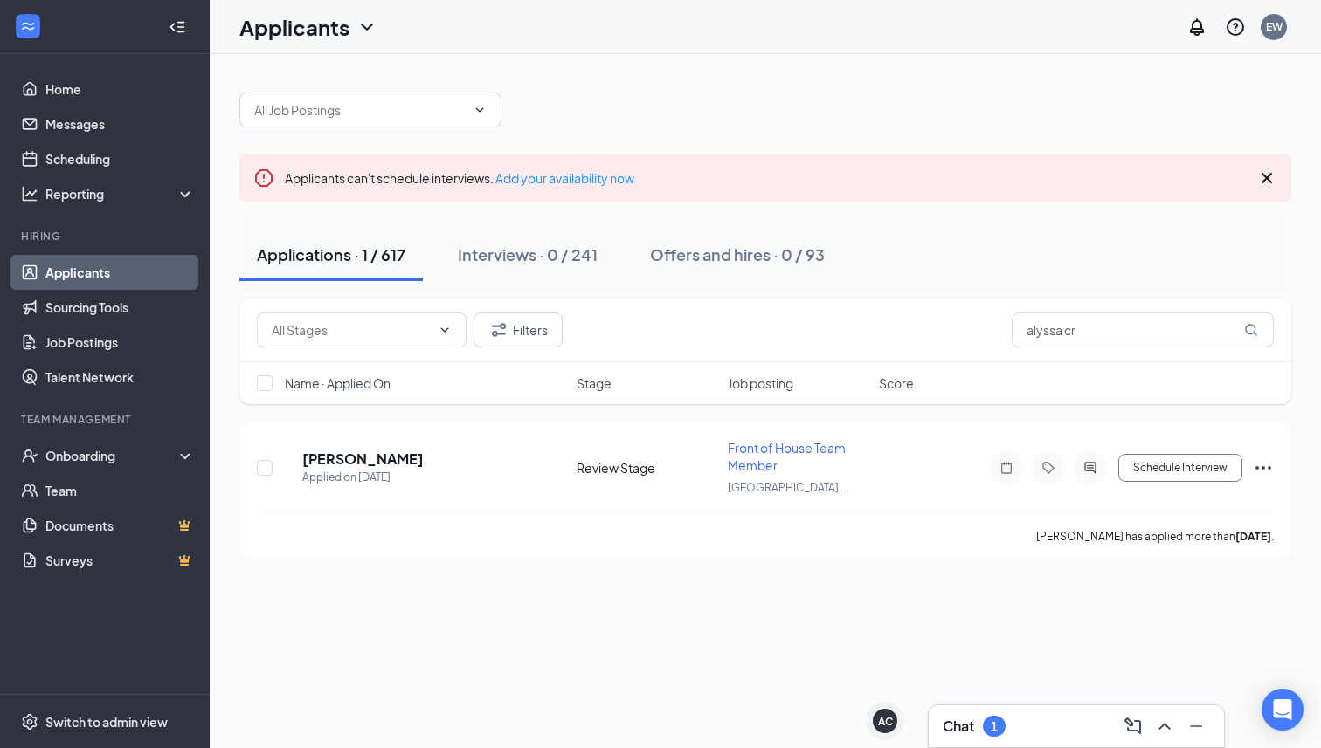
click at [1165, 735] on icon "ChevronUp" at bounding box center [1164, 726] width 21 height 21
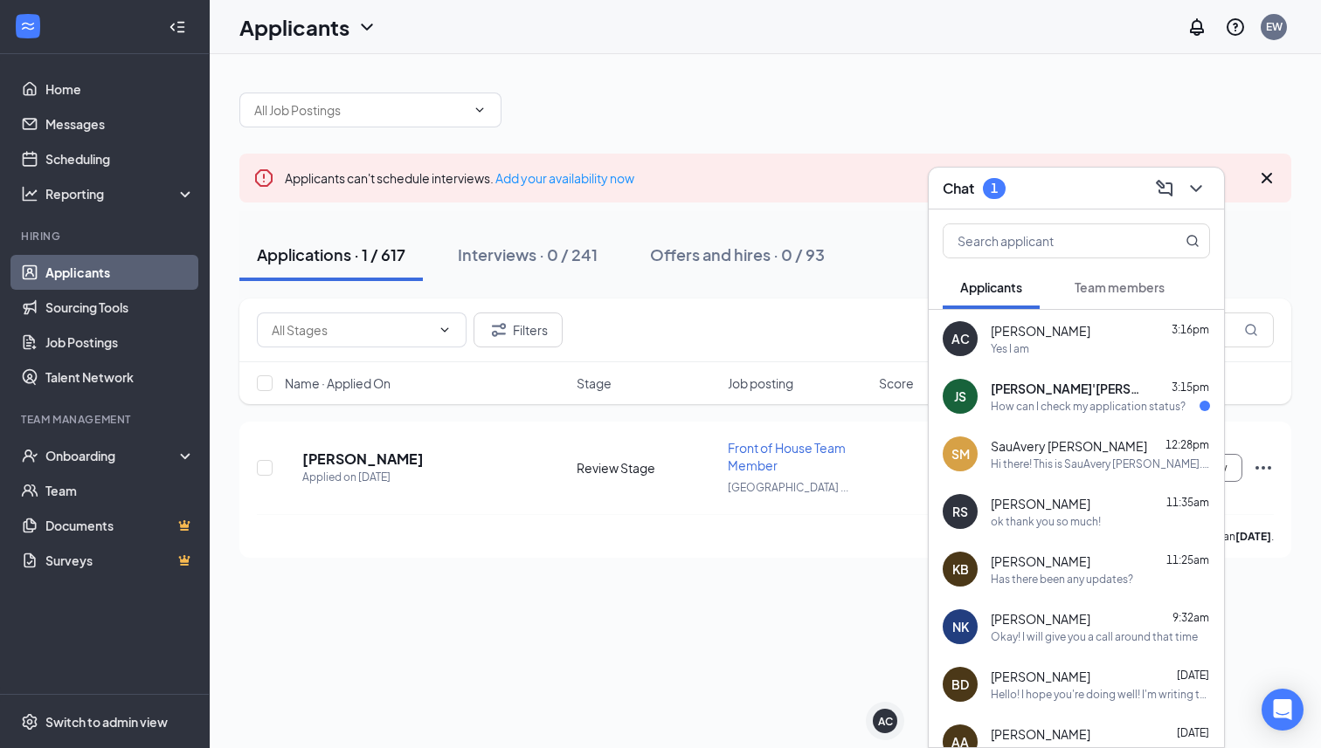
click at [1073, 372] on div "JS Ja'[PERSON_NAME] 3:15pm How can I check my application status?" at bounding box center [1075, 397] width 295 height 58
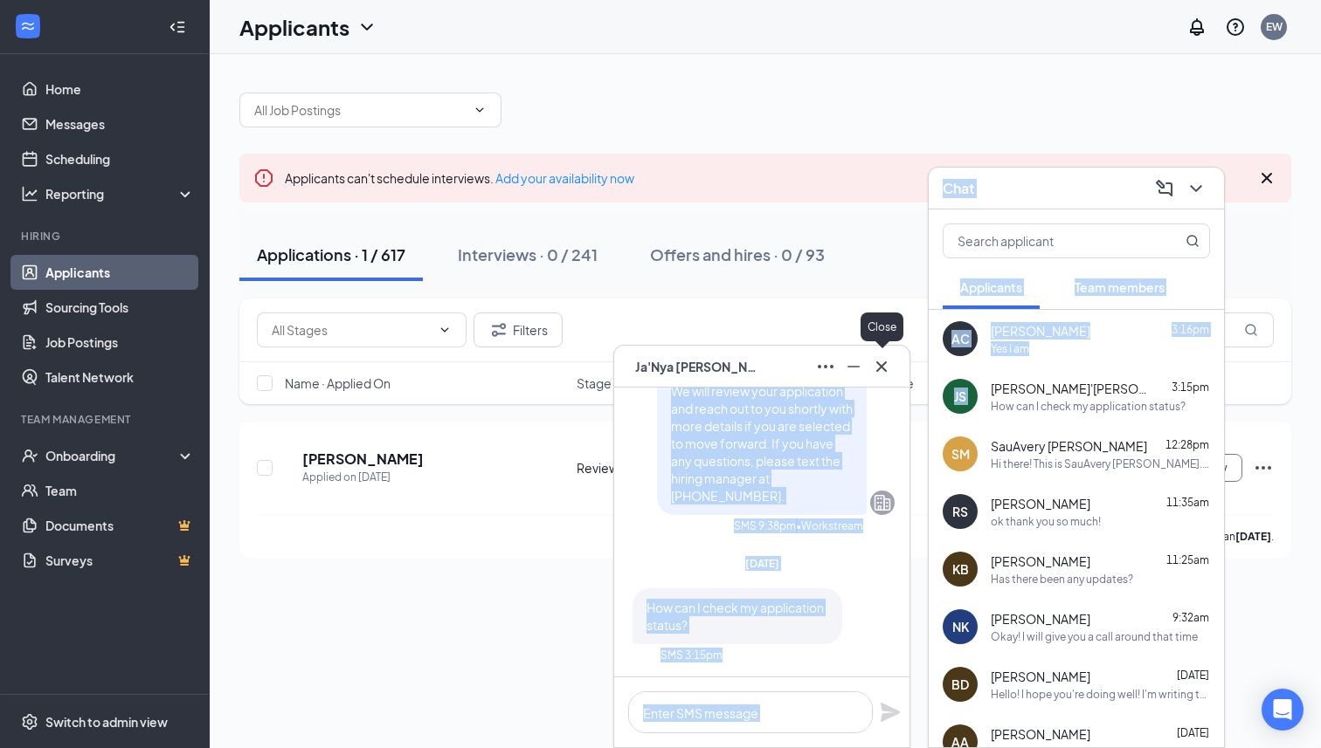
drag, startPoint x: 1073, startPoint y: 372, endPoint x: 888, endPoint y: 361, distance: 185.5
click at [888, 361] on div "JS Ja'Nya [PERSON_NAME] Ja'[PERSON_NAME] Applicant Back of House Team Member • …" at bounding box center [765, 401] width 1111 height 694
click at [888, 361] on icon "Cross" at bounding box center [881, 366] width 21 height 21
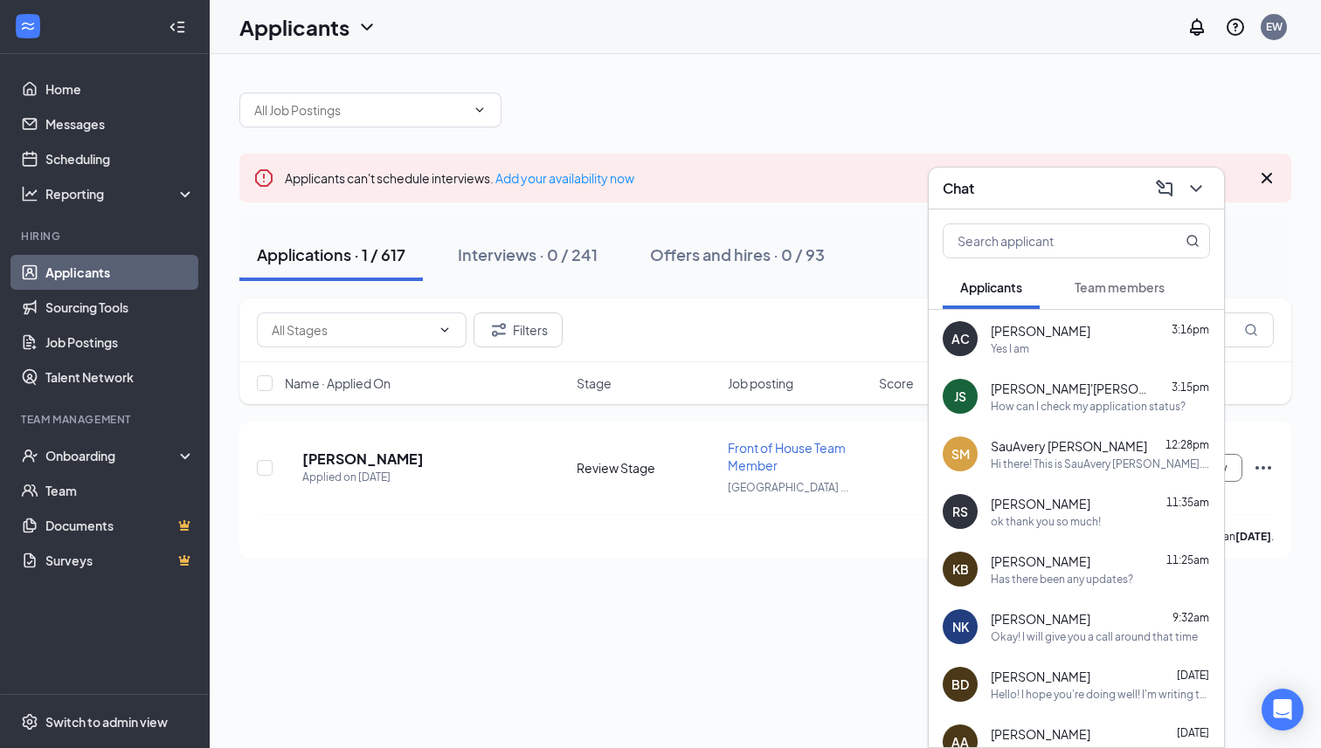
click at [1116, 520] on div "ok thank you so much!" at bounding box center [1099, 521] width 219 height 15
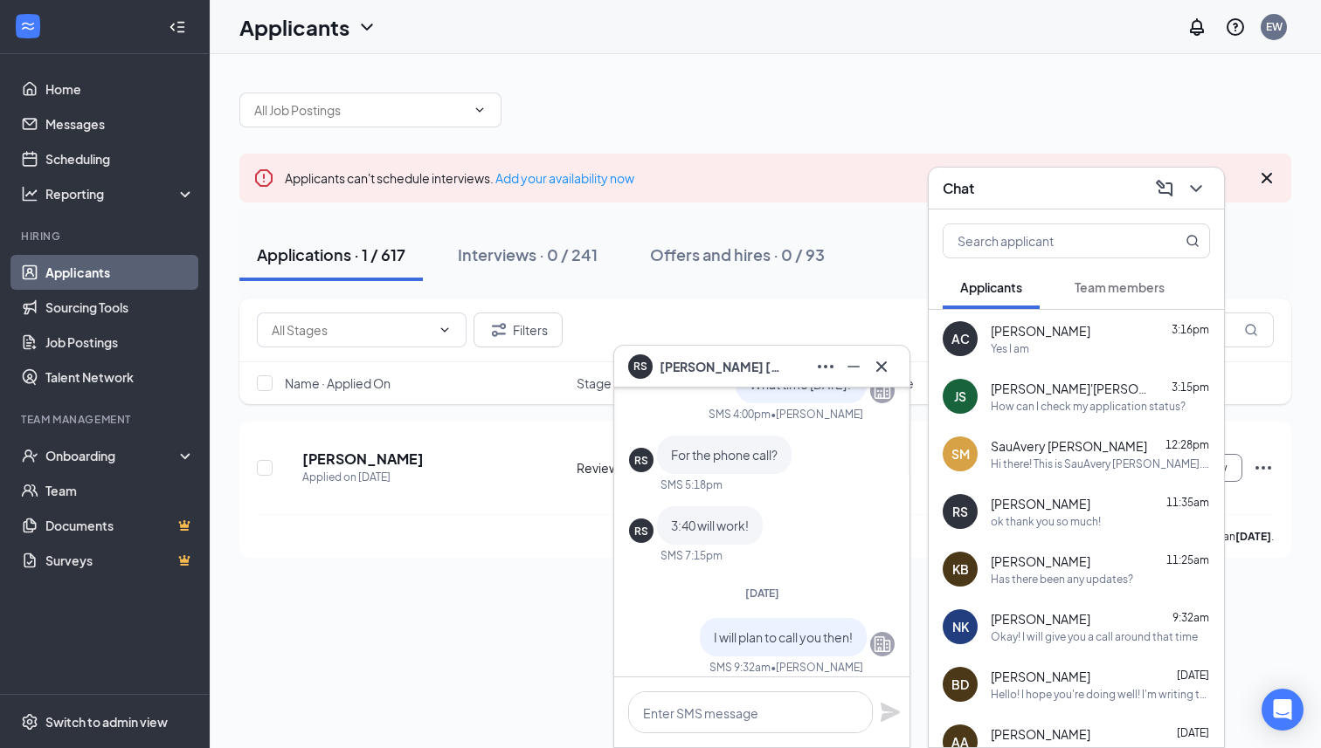
scroll to position [-151, 0]
click at [1204, 183] on icon "ChevronDown" at bounding box center [1195, 188] width 21 height 21
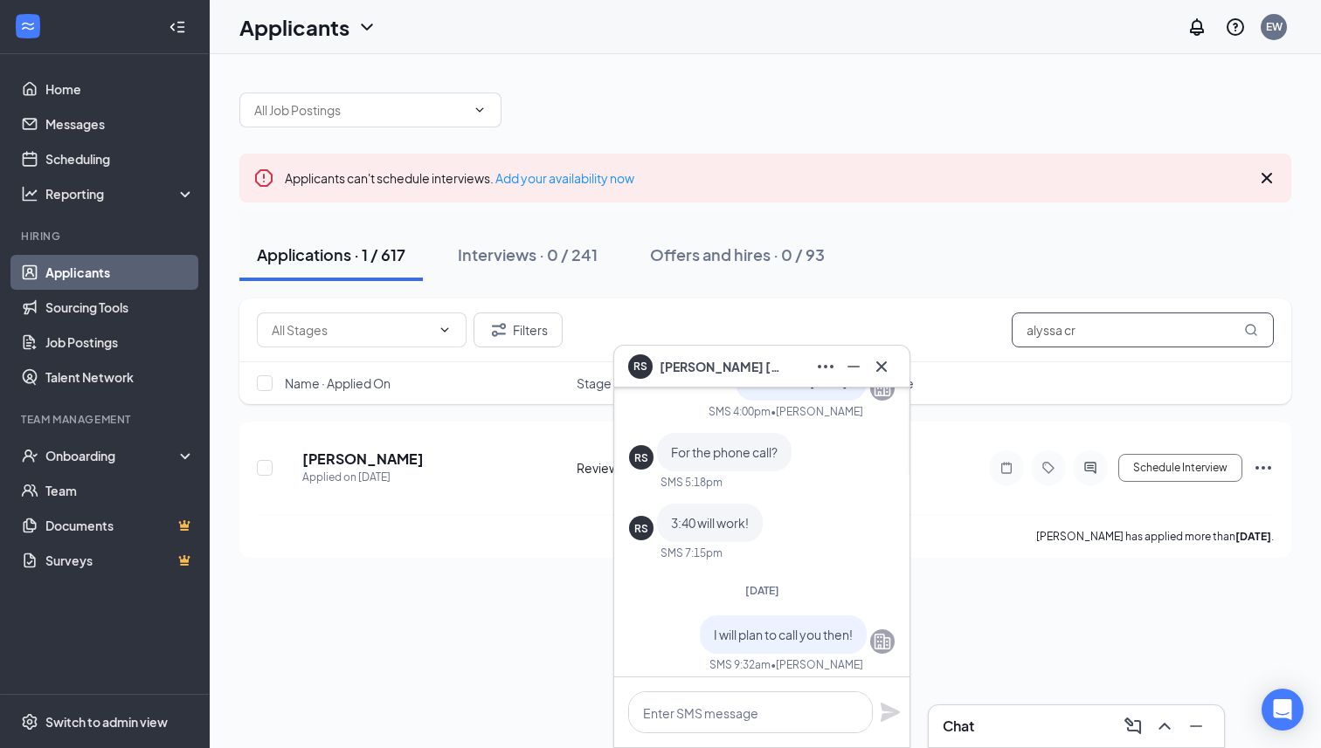
click at [1107, 336] on input "alyssa cr" at bounding box center [1142, 330] width 262 height 35
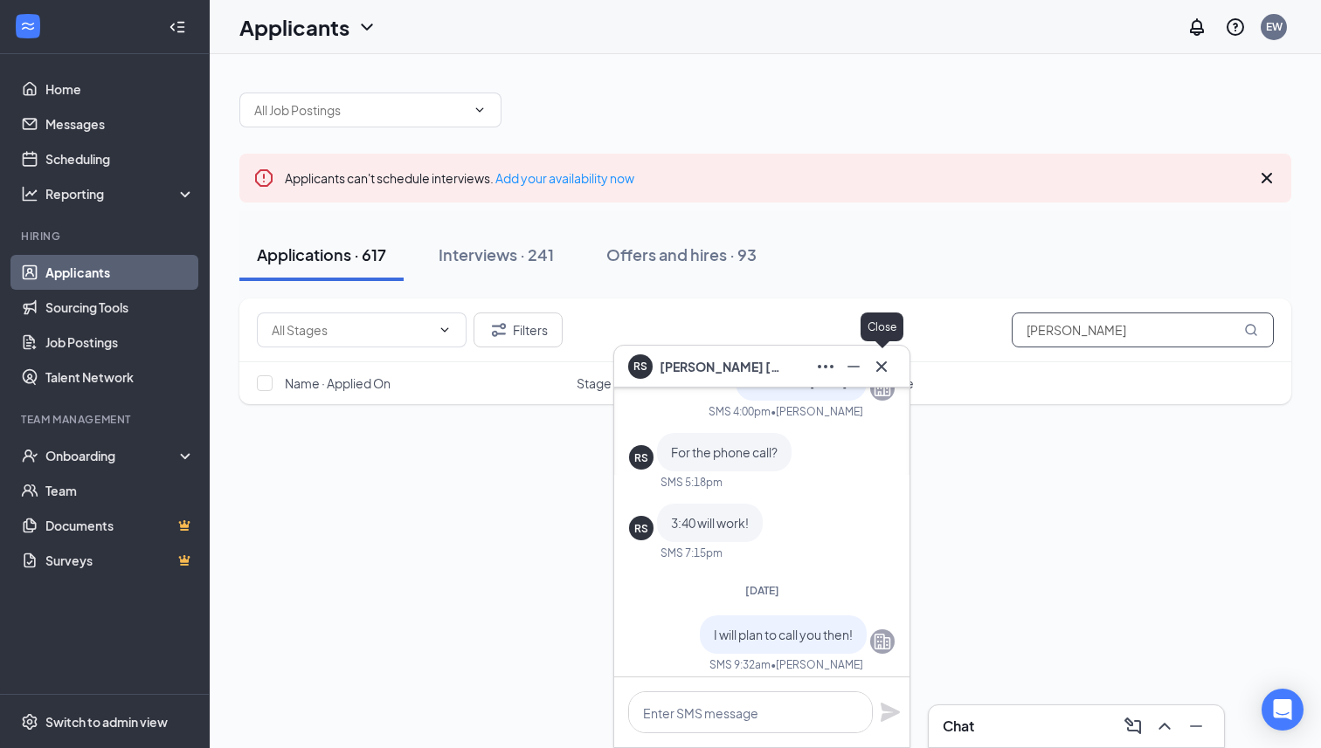
type input "[PERSON_NAME]"
click at [891, 369] on icon "Cross" at bounding box center [881, 366] width 21 height 21
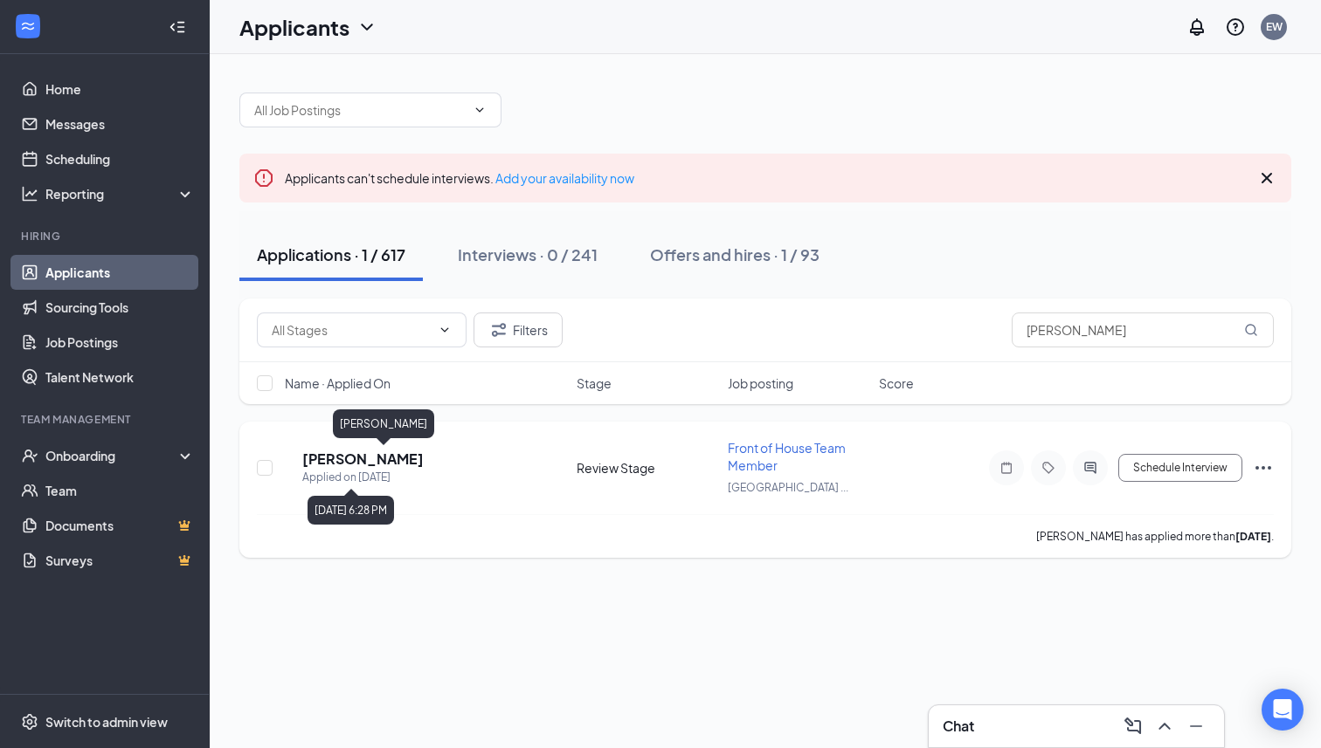
click at [384, 458] on h5 "[PERSON_NAME]" at bounding box center [362, 459] width 121 height 19
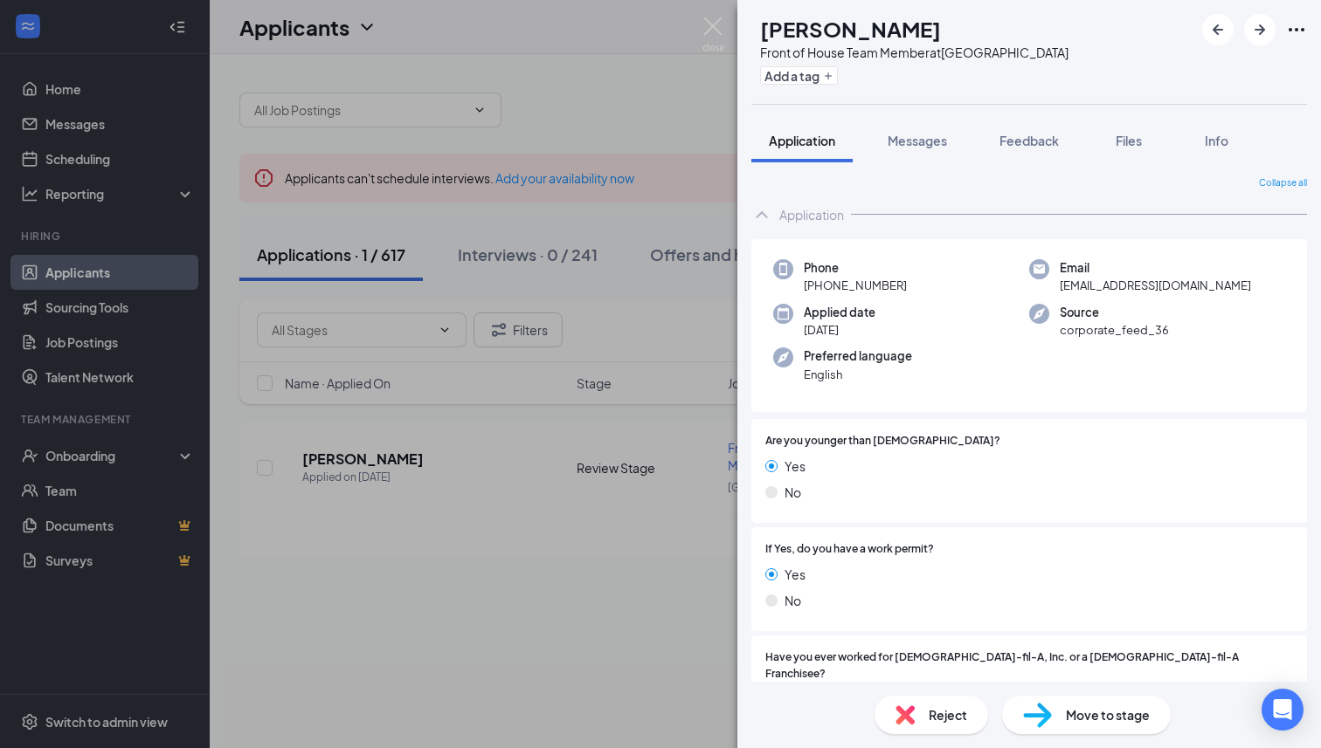
click at [920, 33] on h1 "[PERSON_NAME]" at bounding box center [850, 29] width 181 height 30
copy h1 "[PERSON_NAME]"
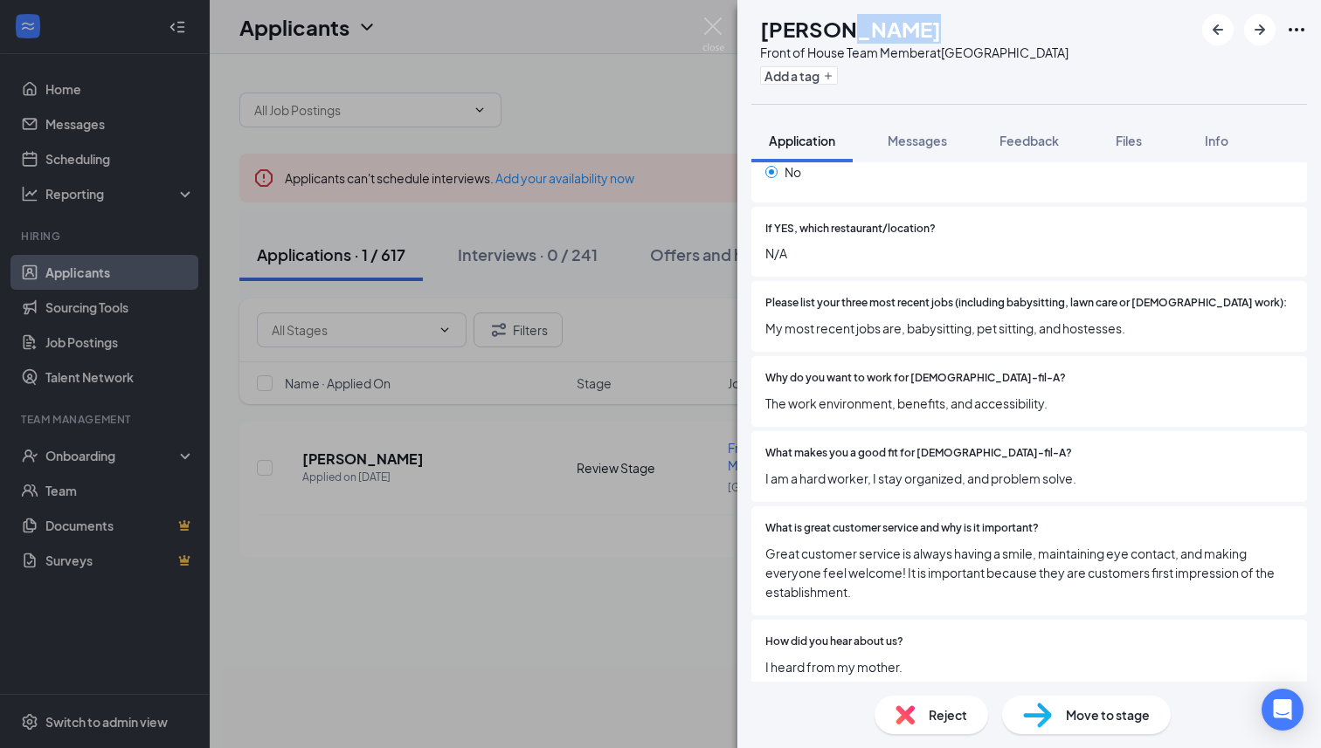
scroll to position [569, 0]
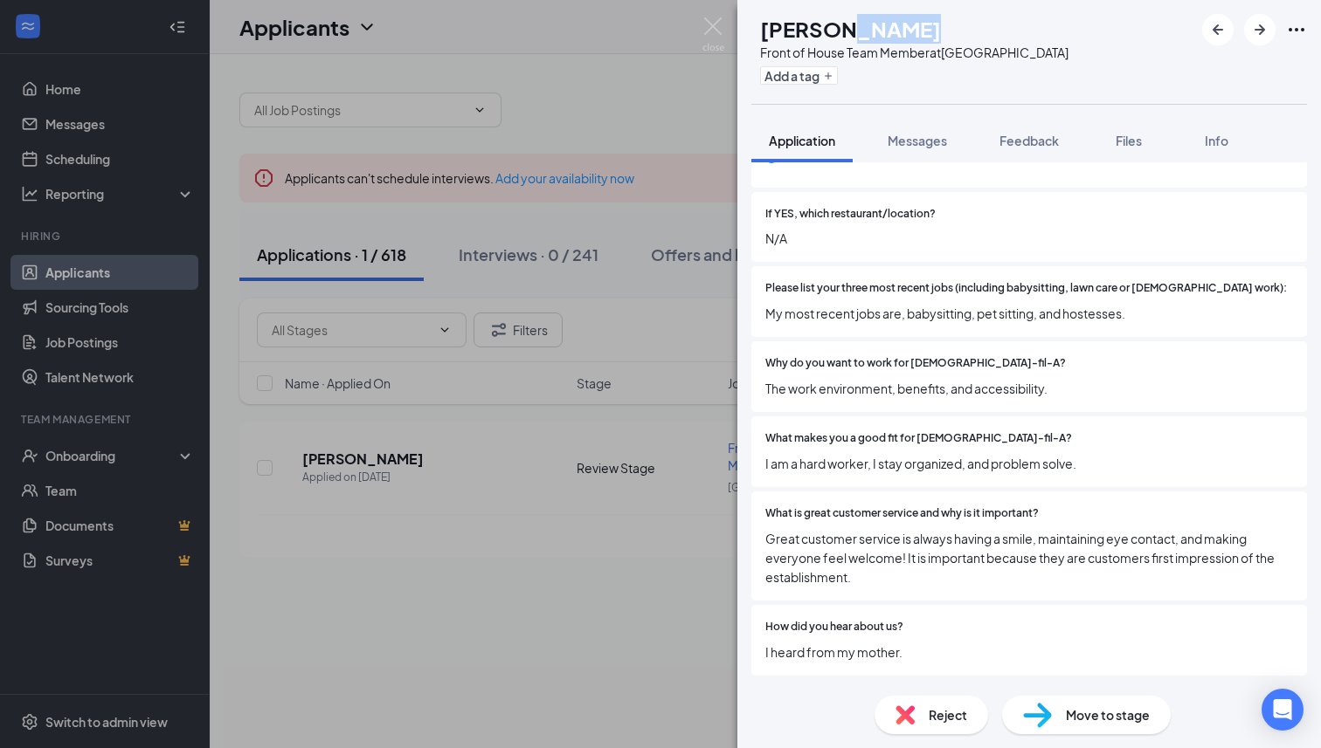
click at [721, 38] on img at bounding box center [713, 34] width 22 height 34
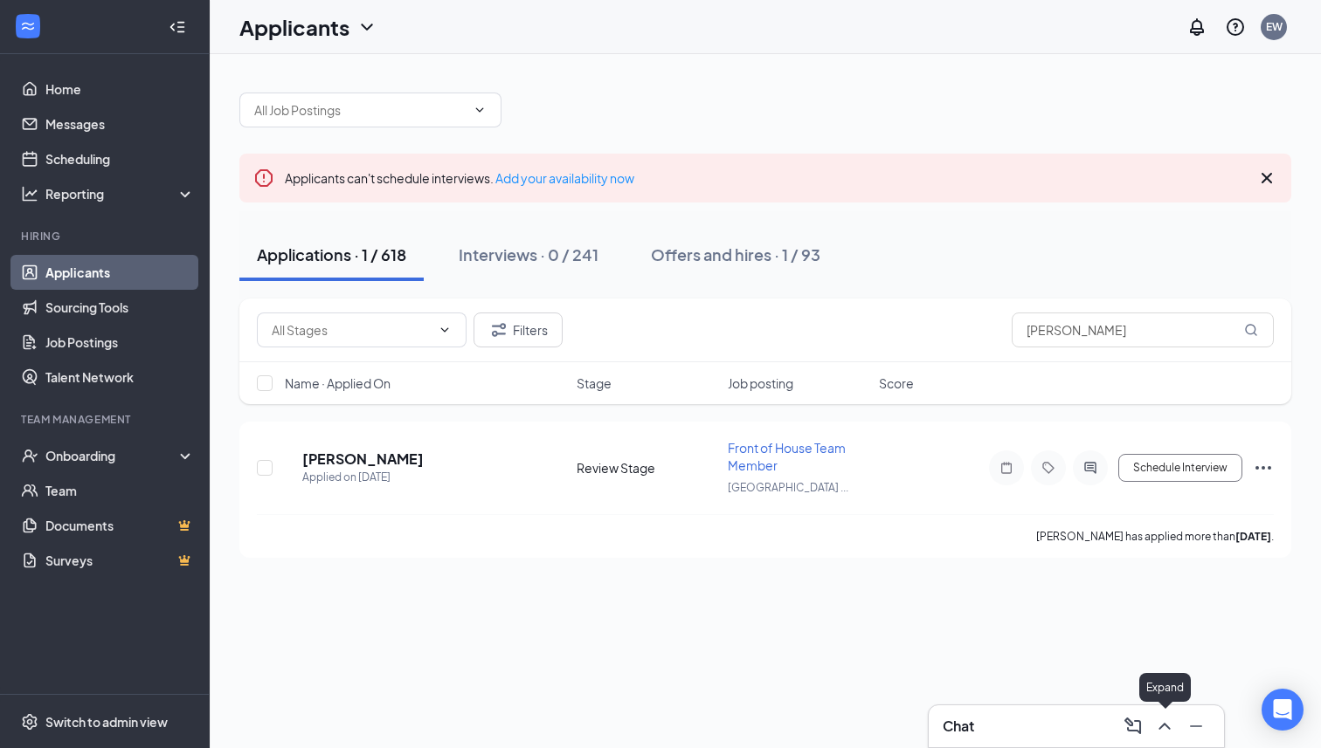
click at [1166, 715] on button at bounding box center [1164, 727] width 28 height 28
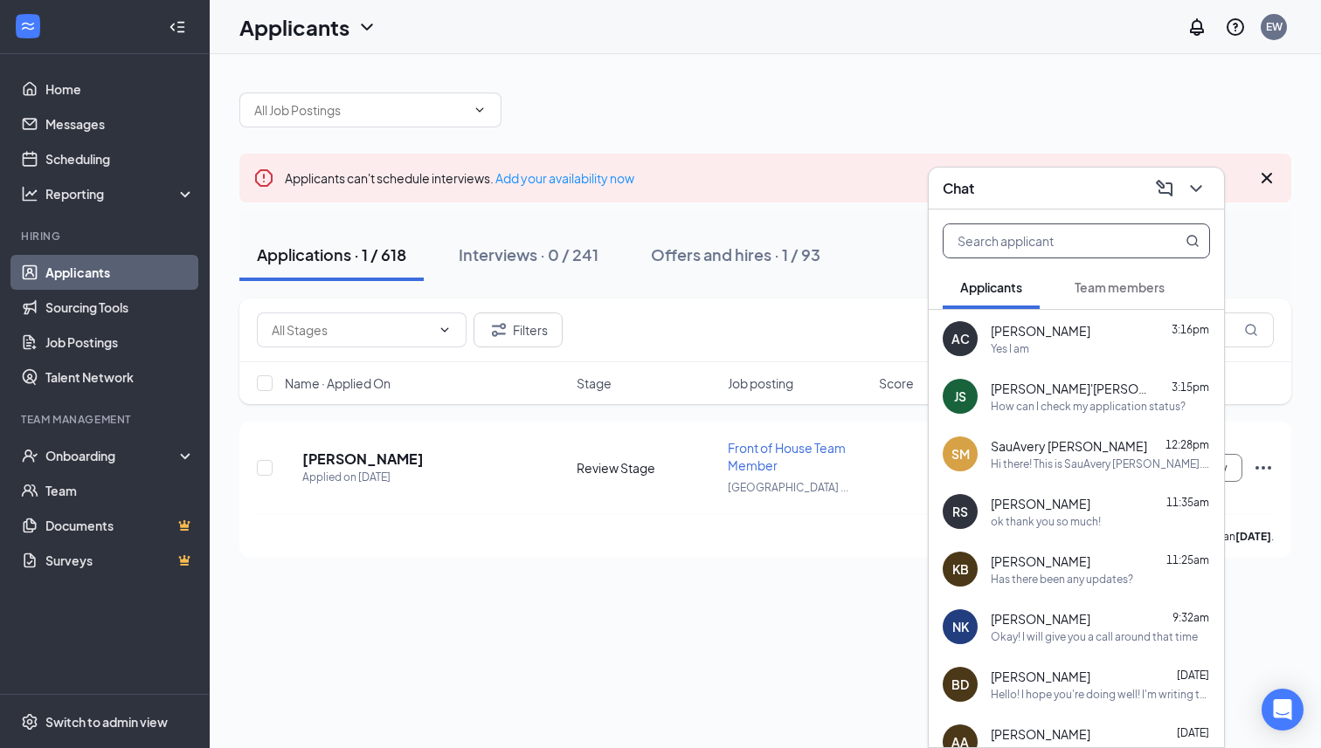
click at [1034, 236] on input "text" at bounding box center [1046, 240] width 207 height 33
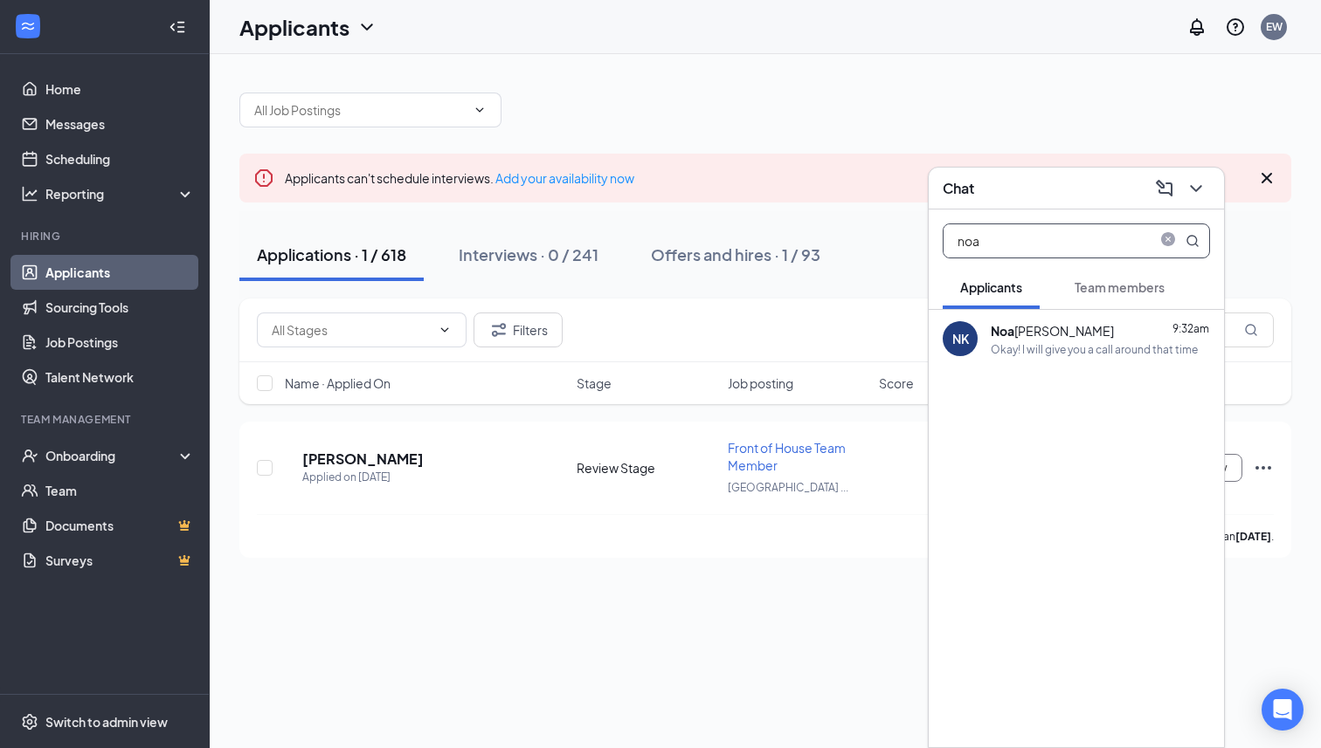
type input "noa"
click at [1050, 333] on div "[PERSON_NAME]" at bounding box center [1051, 330] width 123 height 19
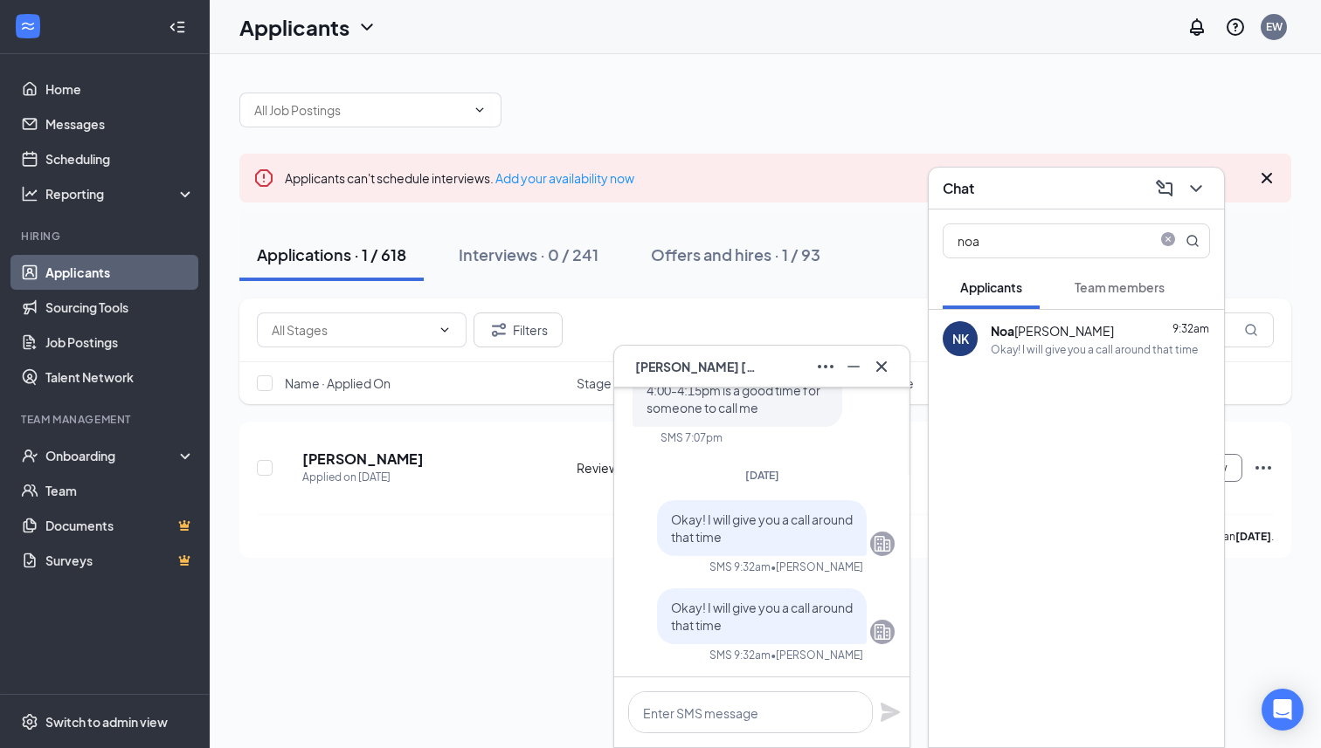
click at [1205, 180] on icon "ChevronDown" at bounding box center [1195, 188] width 21 height 21
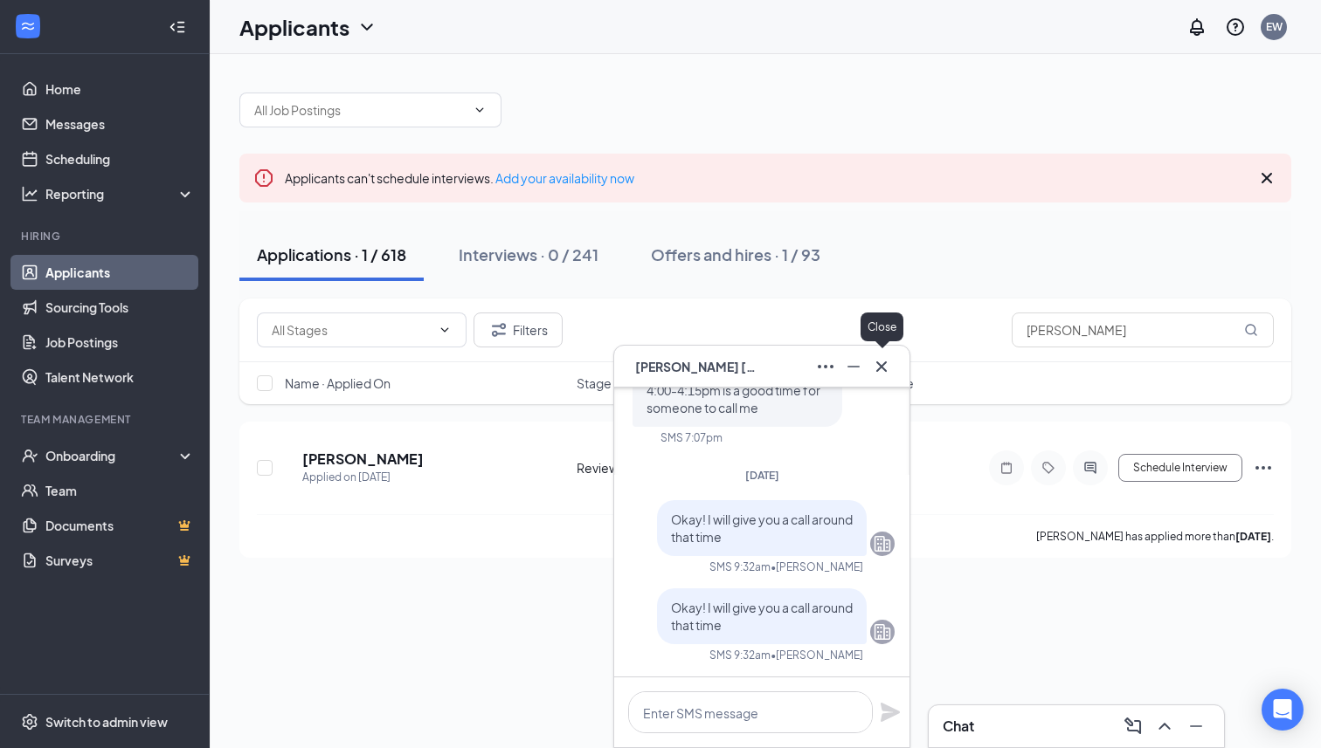
click at [889, 363] on icon "Cross" at bounding box center [881, 366] width 21 height 21
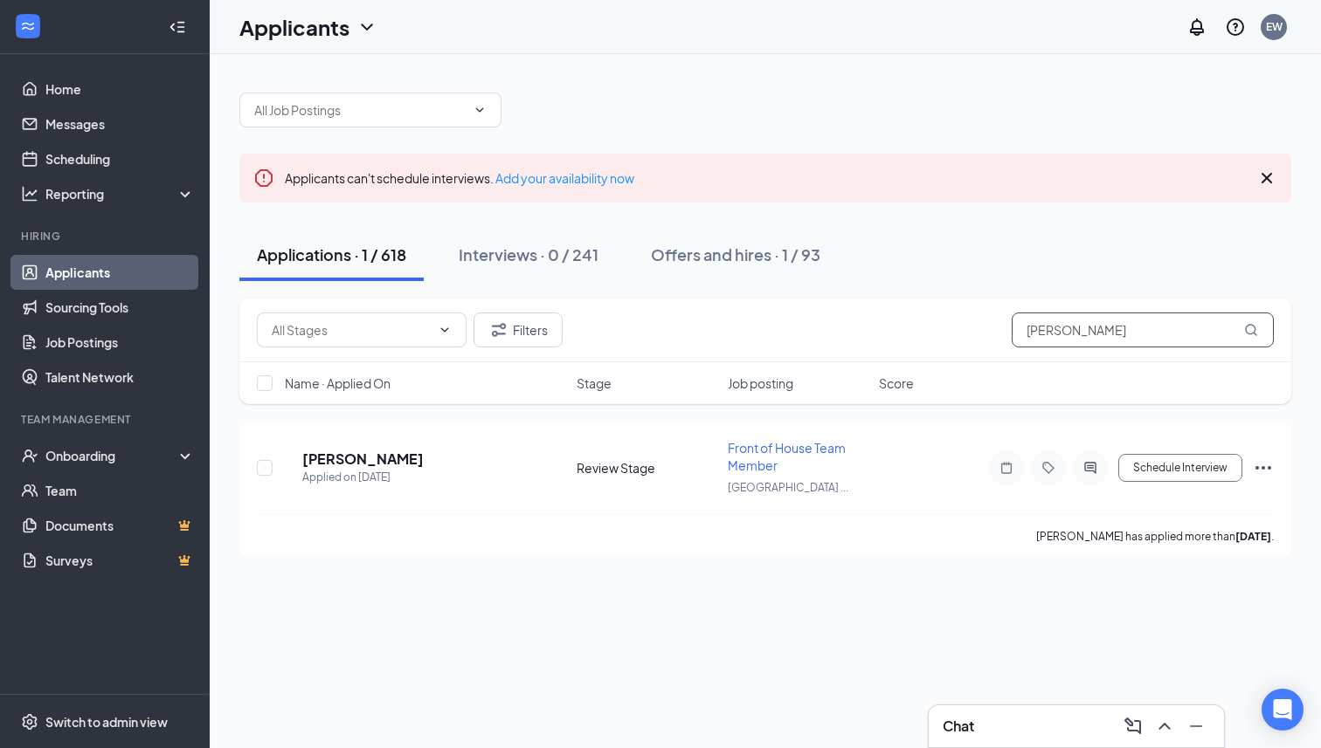
click at [1058, 335] on input "[PERSON_NAME]" at bounding box center [1142, 330] width 262 height 35
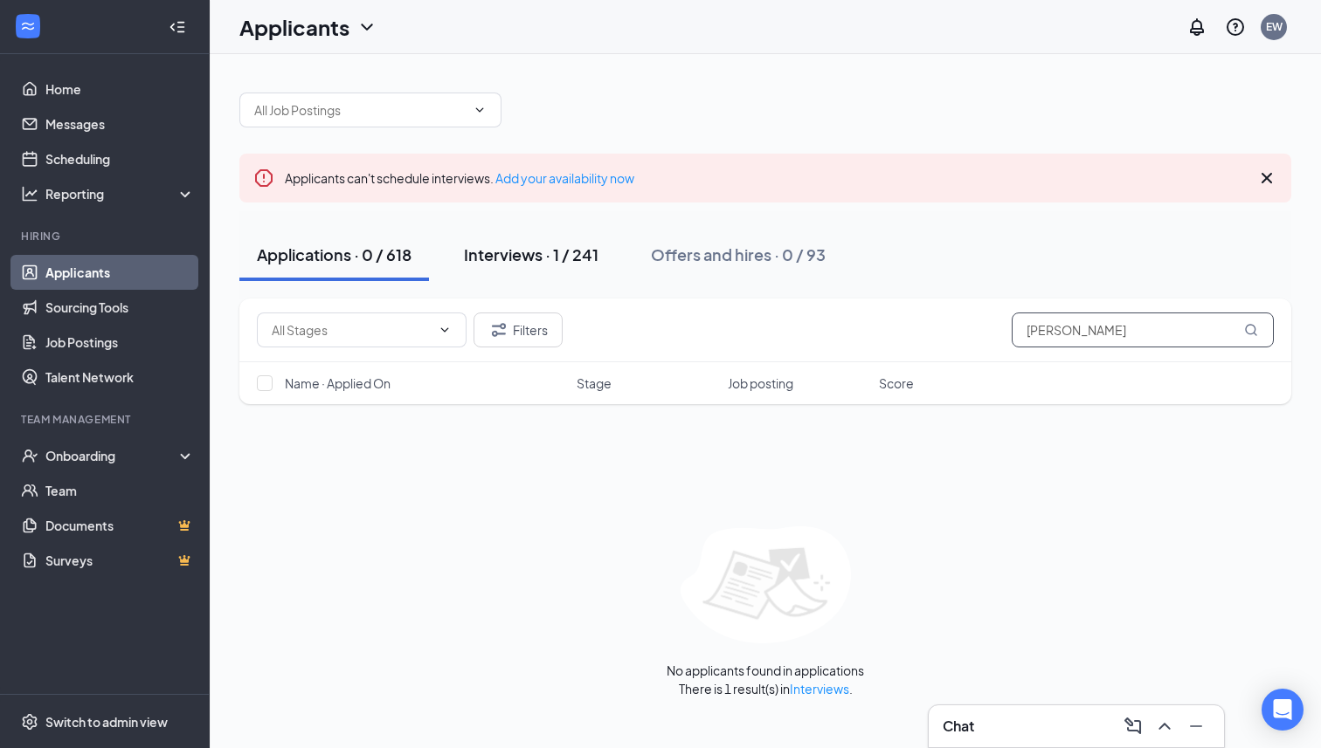
type input "[PERSON_NAME]"
click at [565, 263] on div "Interviews · 1 / 241" at bounding box center [531, 255] width 134 height 22
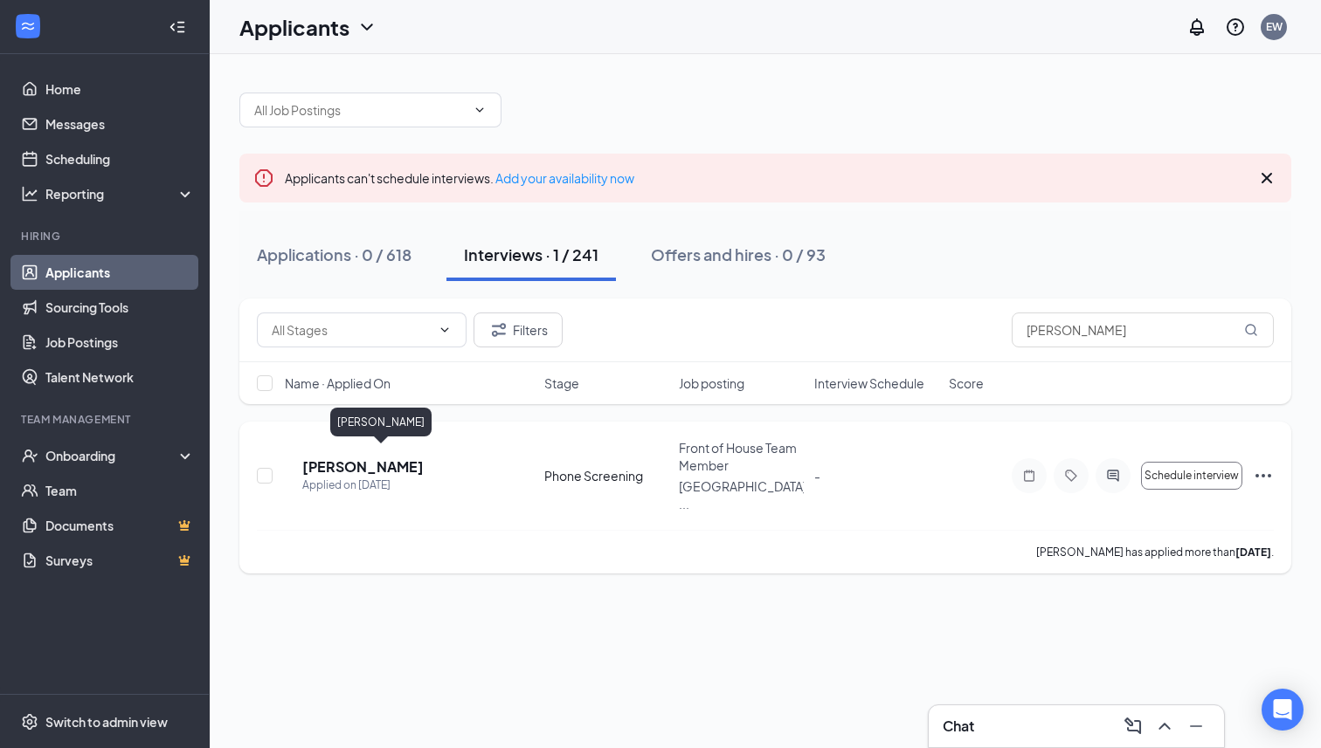
click at [355, 459] on h5 "[PERSON_NAME]" at bounding box center [362, 467] width 121 height 19
